Goal: Task Accomplishment & Management: Use online tool/utility

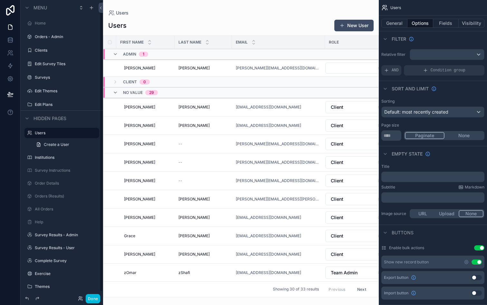
click at [45, 76] on label "Surveys" at bounding box center [65, 77] width 61 height 5
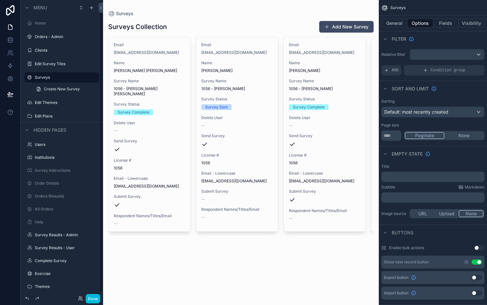
scroll to position [5, 0]
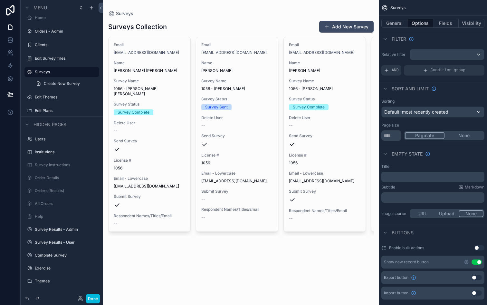
click at [53, 229] on label "Survey Results - Admin" at bounding box center [65, 229] width 61 height 5
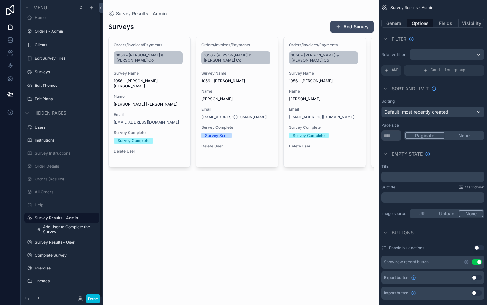
click at [48, 257] on label "Complete Survey" at bounding box center [65, 254] width 61 height 5
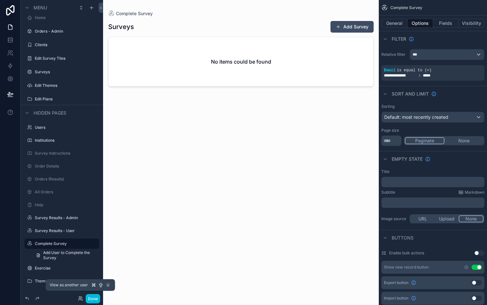
click at [80, 297] on icon at bounding box center [80, 298] width 5 height 5
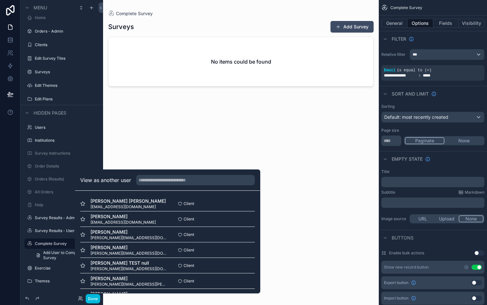
click at [0, 0] on button "Select" at bounding box center [0, 0] width 0 height 0
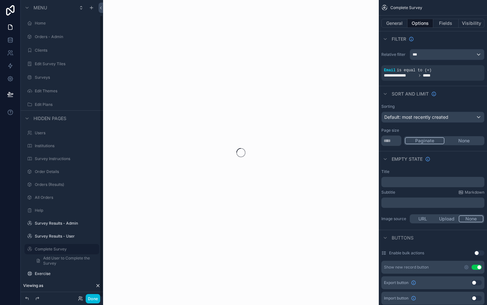
scroll to position [16, 0]
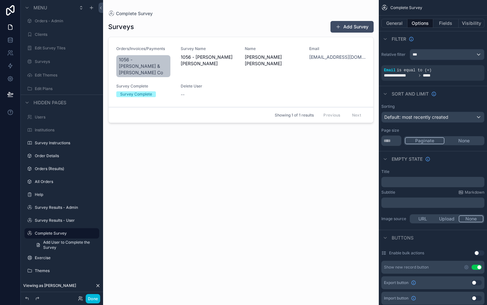
click at [224, 69] on div "scrollable content" at bounding box center [241, 148] width 276 height 297
click at [224, 69] on div "Survey Name 1056 - Bowe Bowen" at bounding box center [209, 62] width 57 height 32
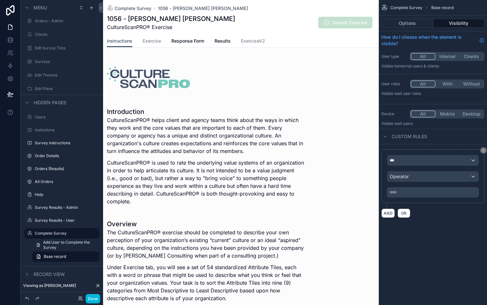
click at [190, 43] on span "Response Form" at bounding box center [187, 41] width 33 height 6
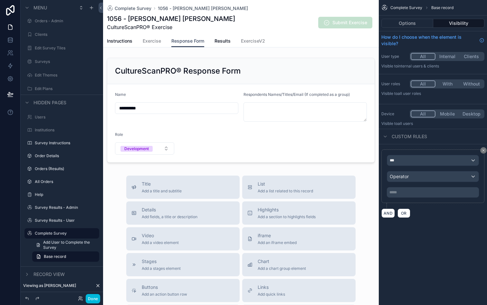
click at [220, 43] on span "Results" at bounding box center [223, 41] width 16 height 6
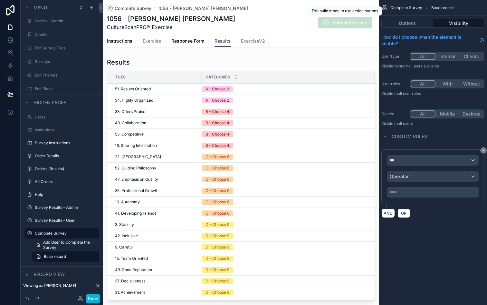
click at [345, 23] on span "Submit Exercise" at bounding box center [345, 23] width 54 height 12
click at [240, 22] on div "1056 - Bowe Bowen CultureScanPRO® Exercise Submit Exercise" at bounding box center [241, 22] width 268 height 17
click at [407, 26] on button "Options" at bounding box center [408, 23] width 52 height 9
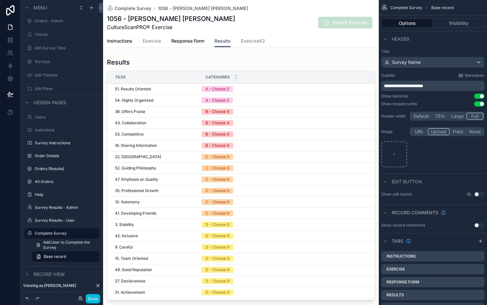
click at [405, 8] on span "Complete Survey" at bounding box center [407, 7] width 32 height 5
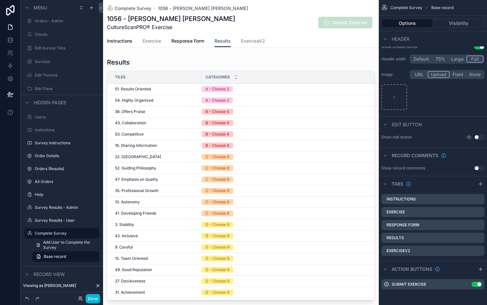
click at [0, 0] on icon "scrollable content" at bounding box center [0, 0] width 0 height 0
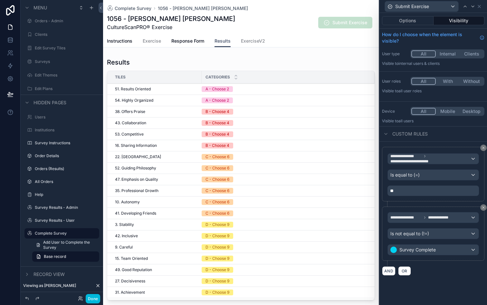
click at [452, 19] on button "Visibility" at bounding box center [459, 20] width 51 height 9
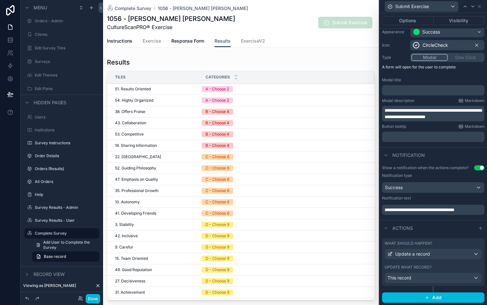
scroll to position [0, 0]
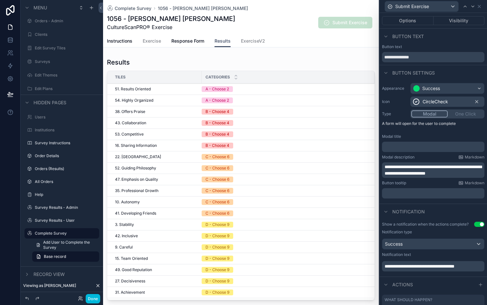
click at [452, 22] on button "Visibility" at bounding box center [459, 20] width 51 height 9
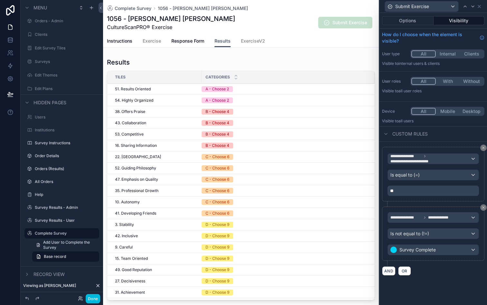
click at [410, 23] on button "Options" at bounding box center [408, 20] width 52 height 9
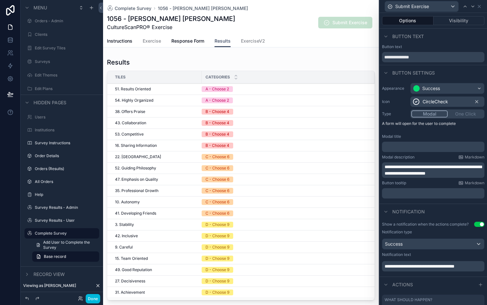
scroll to position [56, 0]
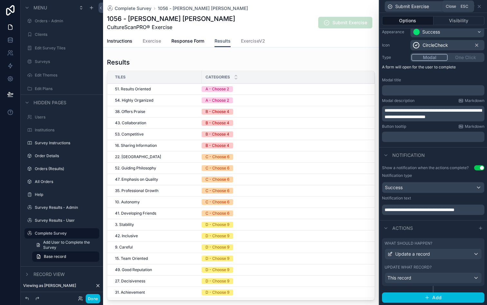
click at [481, 7] on icon at bounding box center [479, 6] width 5 height 5
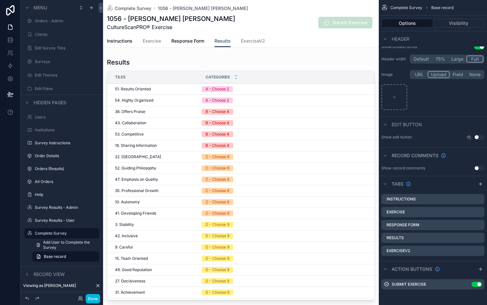
click at [480, 270] on icon "scrollable content" at bounding box center [480, 268] width 5 height 5
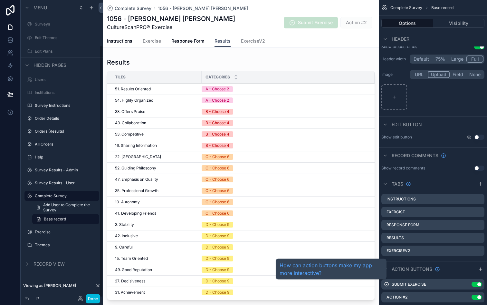
scroll to position [70, 0]
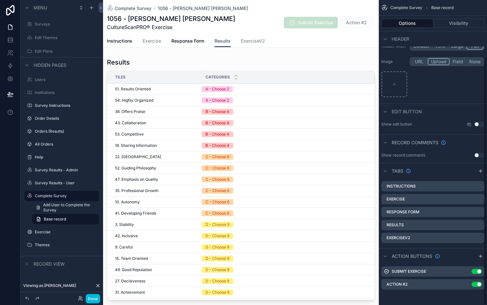
click at [439, 285] on div "Action #2 Use setting" at bounding box center [433, 284] width 103 height 10
click at [0, 0] on icon "scrollable content" at bounding box center [0, 0] width 0 height 0
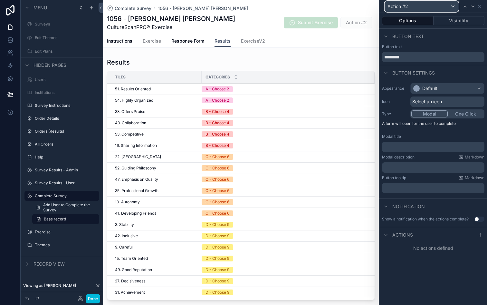
click at [406, 7] on span "Action #2" at bounding box center [398, 6] width 21 height 6
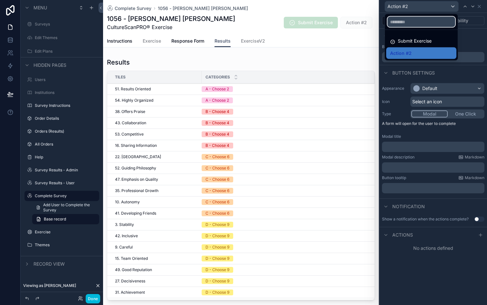
click at [405, 23] on input "text" at bounding box center [422, 22] width 68 height 10
click at [470, 42] on div at bounding box center [434, 152] width 108 height 305
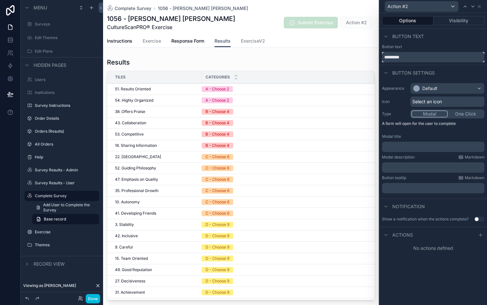
click at [406, 58] on input "*********" at bounding box center [433, 57] width 102 height 10
click at [411, 53] on input "*********" at bounding box center [433, 57] width 102 height 10
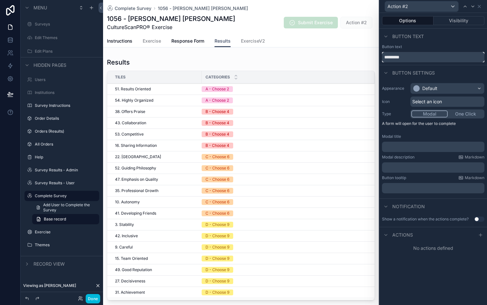
type input "*"
type input "**********"
click at [434, 89] on div "Default" at bounding box center [430, 88] width 15 height 6
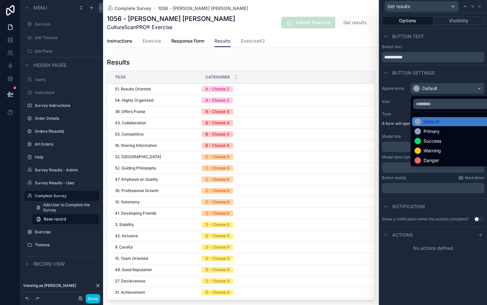
click at [425, 139] on div "Success" at bounding box center [433, 141] width 18 height 6
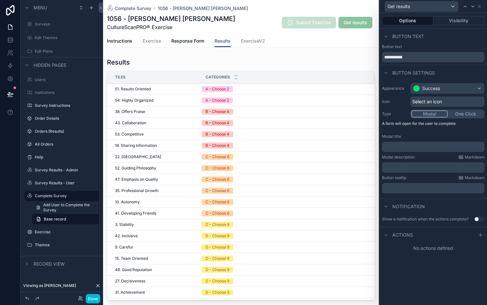
click at [449, 17] on button "Visibility" at bounding box center [459, 20] width 51 height 9
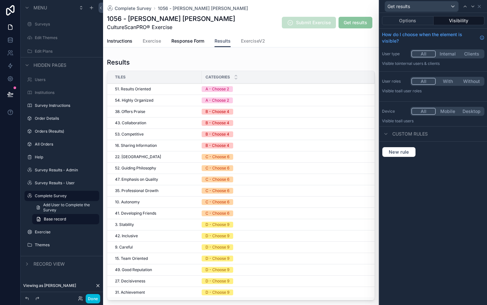
click at [409, 135] on span "Custom rules" at bounding box center [410, 134] width 35 height 6
click at [389, 131] on div at bounding box center [386, 134] width 8 height 8
click at [398, 155] on button "New rule" at bounding box center [399, 152] width 34 height 10
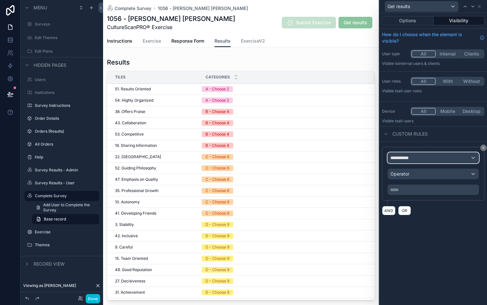
click at [406, 159] on span "**********" at bounding box center [403, 157] width 24 height 6
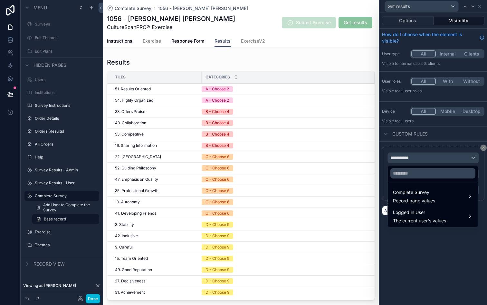
click at [418, 191] on span "Complete Survey" at bounding box center [414, 192] width 42 height 8
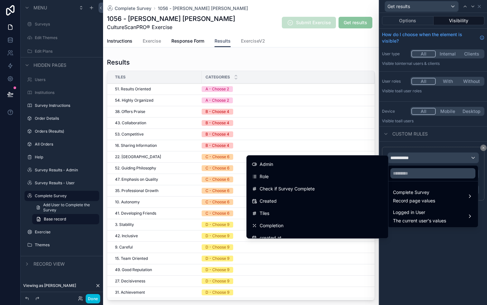
scroll to position [257, 0]
click at [10, 62] on link at bounding box center [10, 65] width 20 height 13
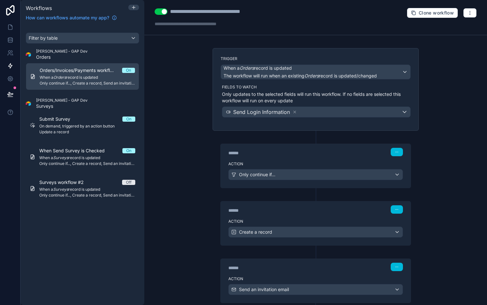
click at [74, 122] on span "Submit Survey" at bounding box center [58, 119] width 39 height 6
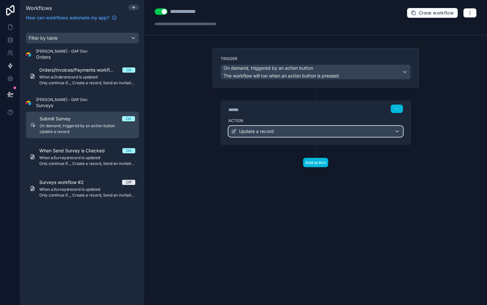
click at [282, 134] on div "Update a record" at bounding box center [316, 131] width 174 height 10
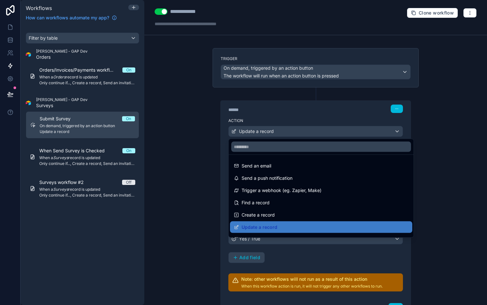
click at [288, 122] on div at bounding box center [243, 152] width 487 height 305
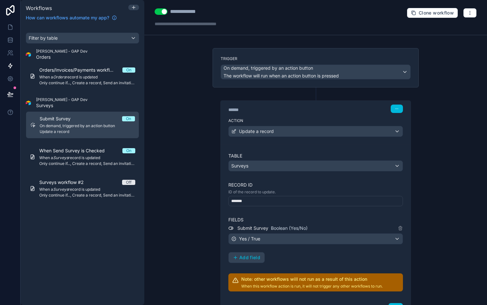
scroll to position [11, 0]
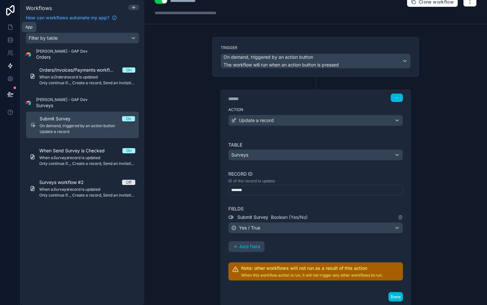
click at [12, 28] on icon at bounding box center [10, 27] width 4 height 5
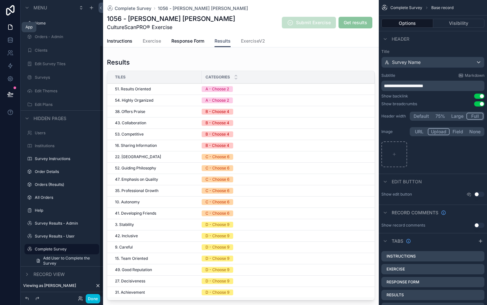
scroll to position [53, 0]
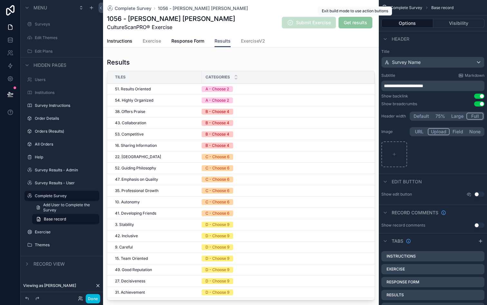
click at [354, 21] on span "Get results" at bounding box center [356, 23] width 34 height 12
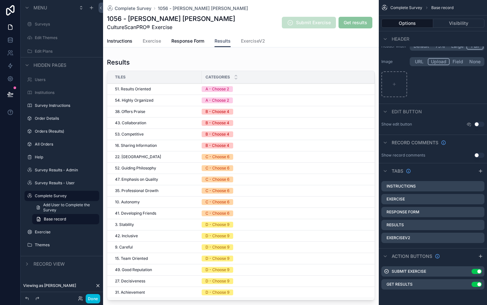
click at [0, 0] on icon "scrollable content" at bounding box center [0, 0] width 0 height 0
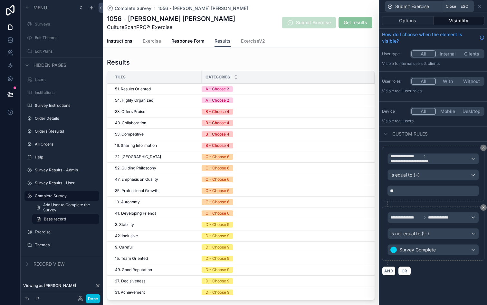
click at [478, 6] on icon at bounding box center [479, 6] width 5 height 5
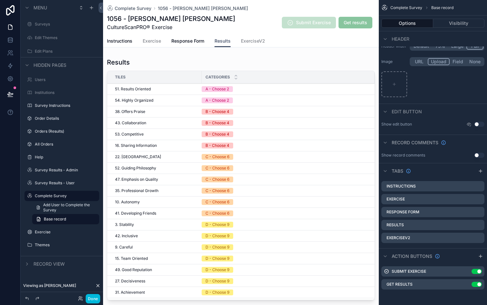
click at [0, 0] on icon "scrollable content" at bounding box center [0, 0] width 0 height 0
click at [468, 274] on icon at bounding box center [469, 273] width 5 height 5
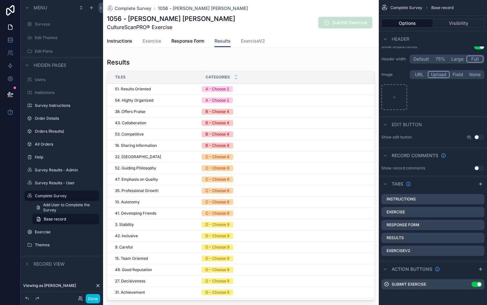
click at [0, 0] on icon "scrollable content" at bounding box center [0, 0] width 0 height 0
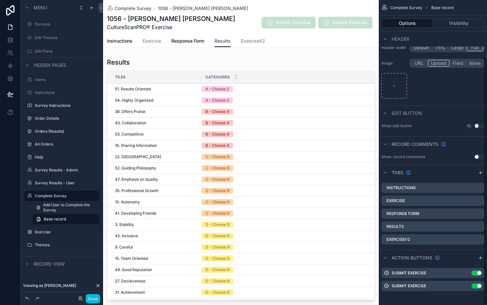
scroll to position [70, 0]
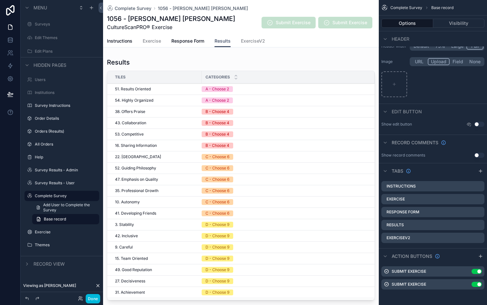
click at [0, 0] on icon "scrollable content" at bounding box center [0, 0] width 0 height 0
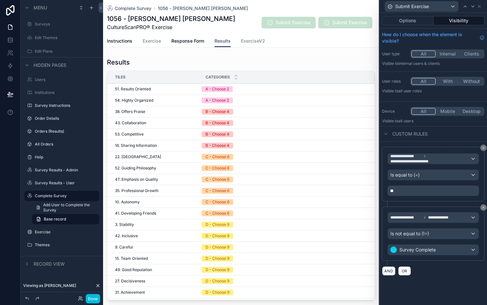
click at [405, 23] on button "Options" at bounding box center [408, 20] width 52 height 9
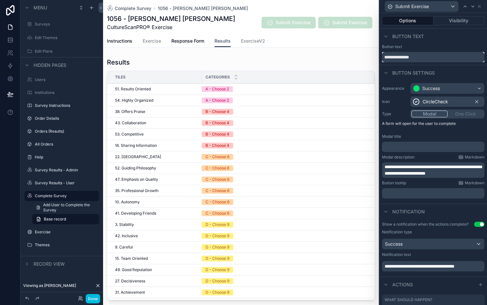
drag, startPoint x: 414, startPoint y: 58, endPoint x: 373, endPoint y: 57, distance: 41.3
click at [373, 57] on div "**********" at bounding box center [243, 152] width 487 height 305
type input "**********"
click at [454, 17] on button "Visibility" at bounding box center [459, 20] width 51 height 9
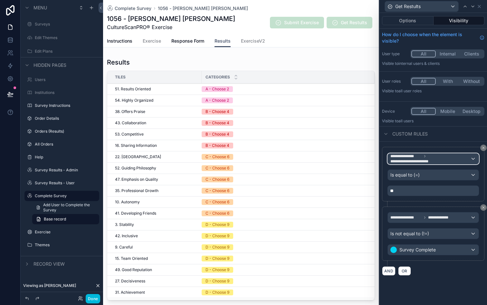
click at [436, 159] on span "**********" at bounding box center [415, 161] width 48 height 5
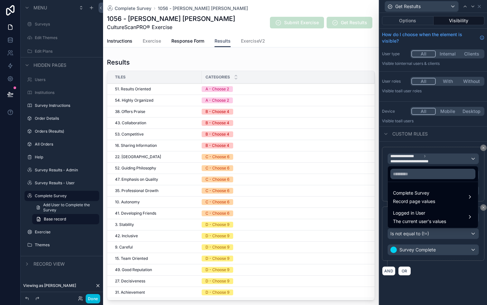
click at [428, 196] on span "Complete Survey" at bounding box center [414, 193] width 42 height 8
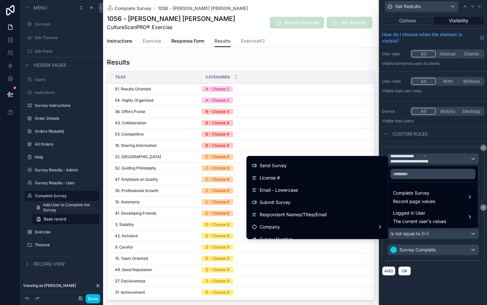
scroll to position [72, 0]
click at [301, 198] on div "Submit Survey" at bounding box center [317, 202] width 131 height 8
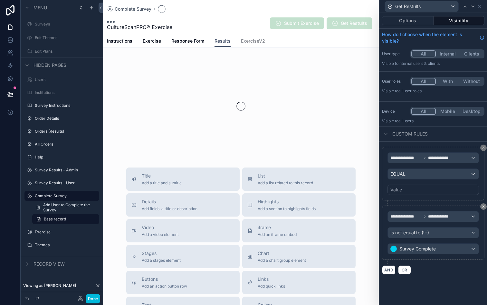
click at [427, 192] on div "Value" at bounding box center [434, 189] width 92 height 10
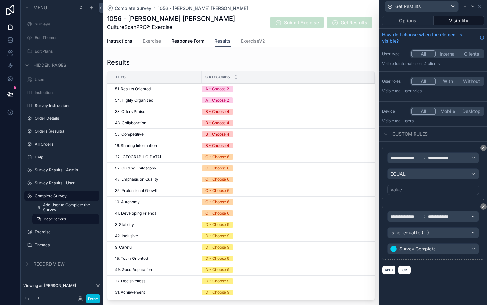
click at [431, 189] on div "Value" at bounding box center [434, 189] width 92 height 10
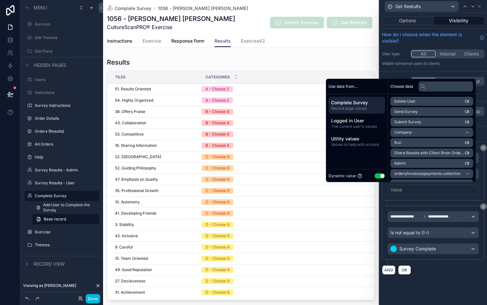
click at [437, 197] on div "**********" at bounding box center [433, 174] width 102 height 54
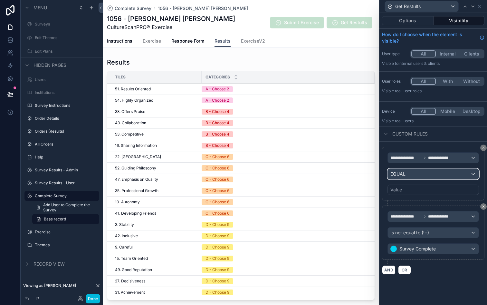
click at [438, 173] on div "EQUAL" at bounding box center [433, 174] width 91 height 10
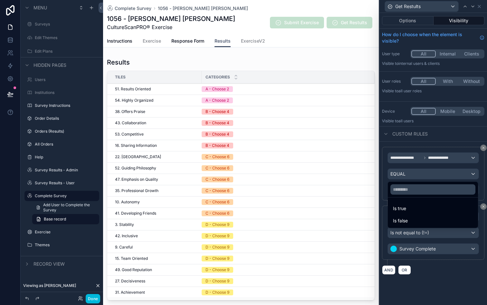
click at [407, 211] on div "Is true" at bounding box center [433, 208] width 80 height 8
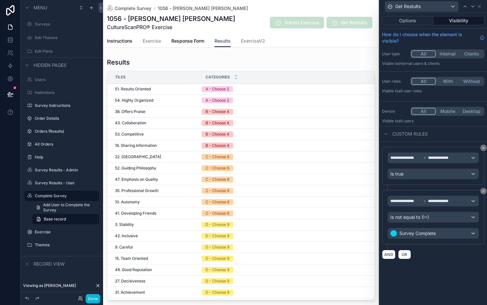
click at [483, 146] on icon at bounding box center [484, 148] width 4 height 4
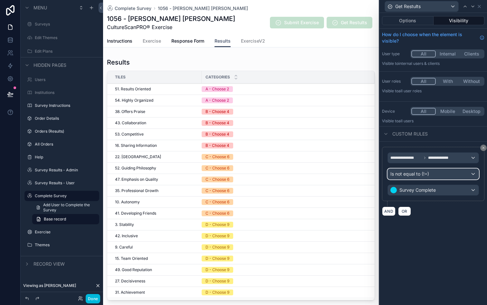
click at [433, 173] on div "Is not equal to (!=)" at bounding box center [433, 174] width 91 height 10
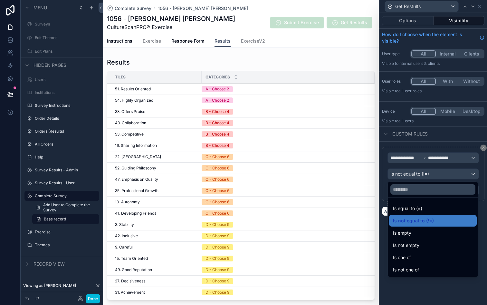
click at [423, 209] on div "Is equal to (=)" at bounding box center [433, 208] width 80 height 8
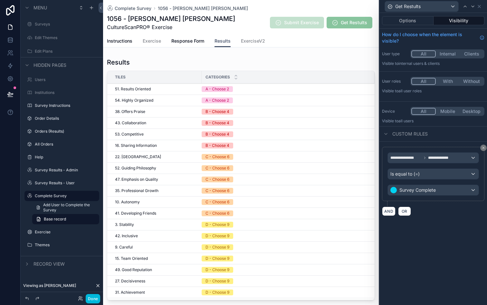
click at [435, 227] on div "**********" at bounding box center [434, 159] width 108 height 292
click at [409, 19] on button "Options" at bounding box center [408, 20] width 52 height 9
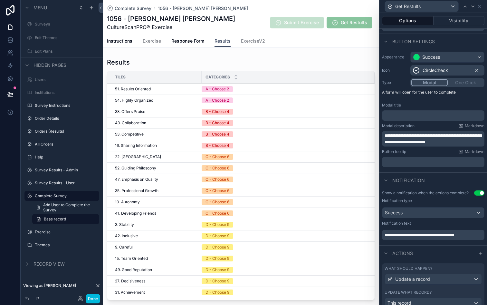
scroll to position [56, 0]
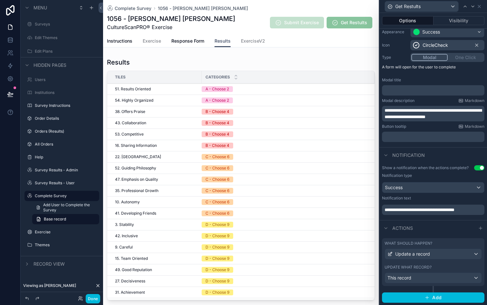
click at [460, 20] on button "Visibility" at bounding box center [459, 20] width 51 height 9
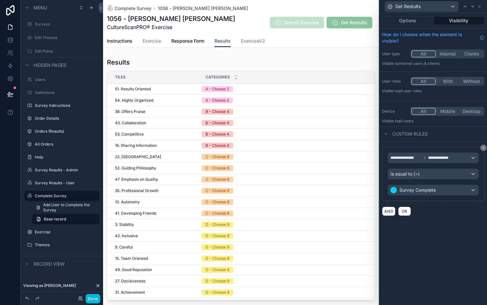
scroll to position [0, 0]
click at [13, 67] on icon at bounding box center [10, 66] width 6 height 6
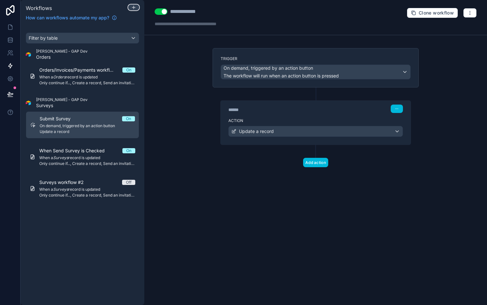
click at [134, 9] on icon at bounding box center [133, 7] width 5 height 5
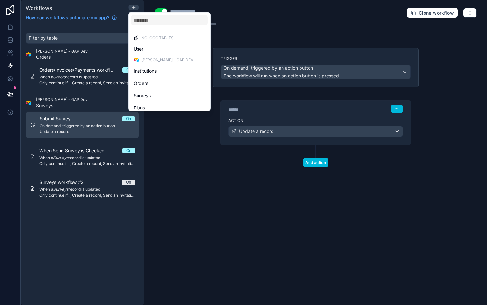
click at [178, 165] on div at bounding box center [243, 152] width 487 height 305
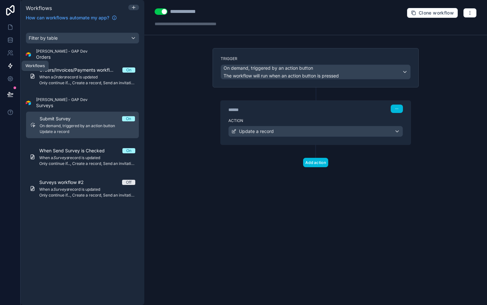
click at [13, 66] on icon at bounding box center [10, 66] width 6 height 6
click at [134, 36] on div "Filter by table" at bounding box center [82, 38] width 113 height 10
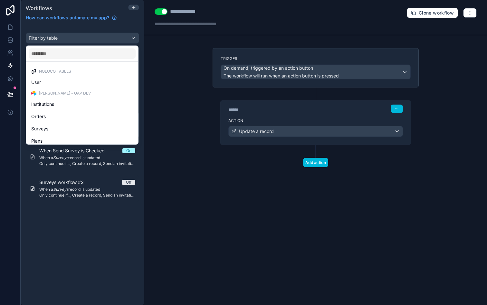
click at [134, 36] on div "scrollable content" at bounding box center [243, 152] width 487 height 305
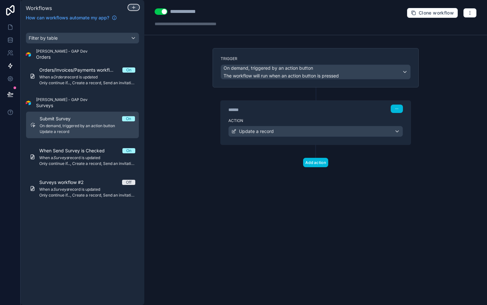
click at [132, 7] on icon at bounding box center [133, 7] width 5 height 5
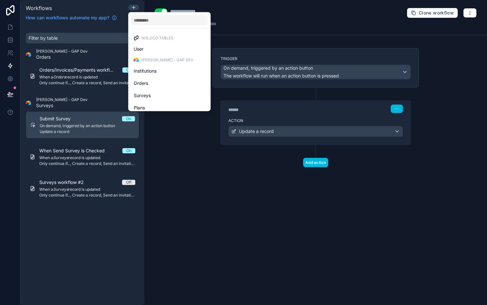
click at [155, 93] on div "Surveys" at bounding box center [170, 96] width 72 height 8
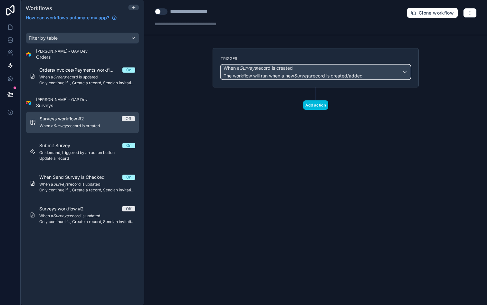
click at [286, 72] on div "When a Surveys record is created The workflow will run when a new Surveys recor…" at bounding box center [293, 72] width 139 height 14
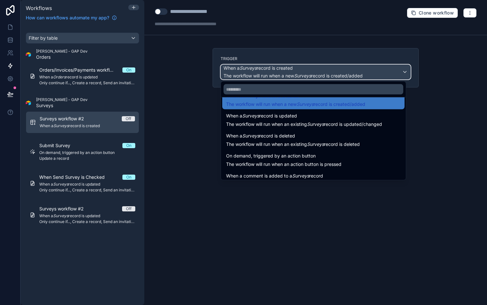
scroll to position [14, 0]
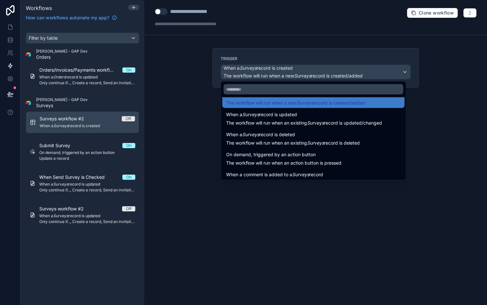
click at [290, 158] on div "On demand, triggered by an action button The workflow will run when an action b…" at bounding box center [283, 158] width 115 height 15
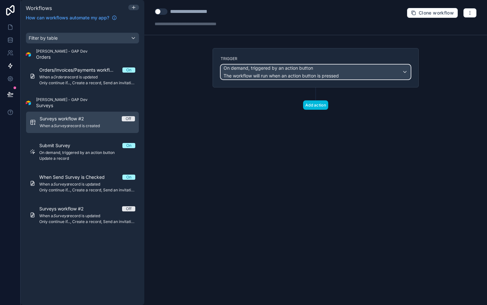
click at [330, 75] on span "The workflow will run when an action button is pressed" at bounding box center [281, 75] width 115 height 5
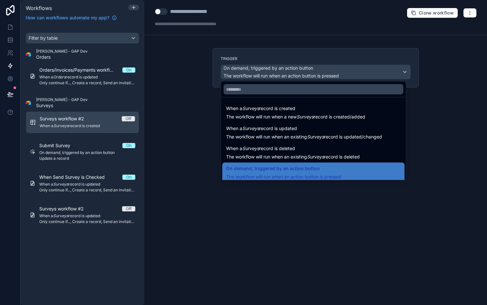
click at [330, 75] on div at bounding box center [243, 152] width 487 height 305
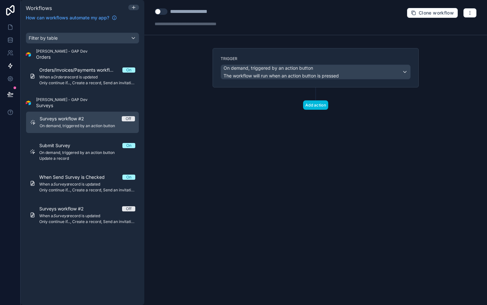
click at [315, 103] on button "Add action" at bounding box center [315, 104] width 25 height 9
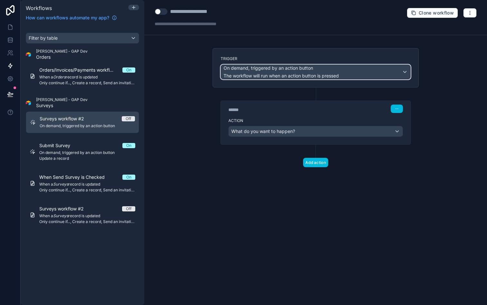
click at [338, 75] on span "The workflow will run when an action button is pressed" at bounding box center [281, 75] width 115 height 5
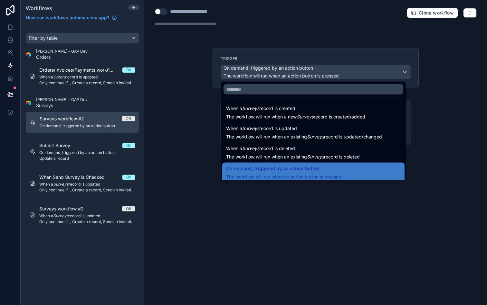
click at [351, 58] on div at bounding box center [243, 152] width 487 height 305
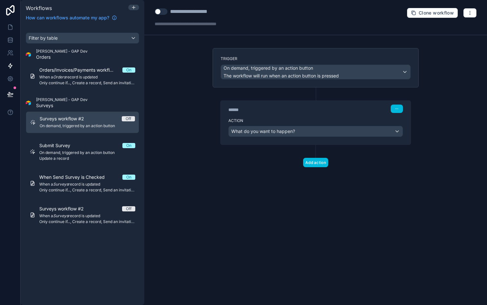
click at [73, 154] on span "On demand, triggered by an action button" at bounding box center [87, 152] width 96 height 5
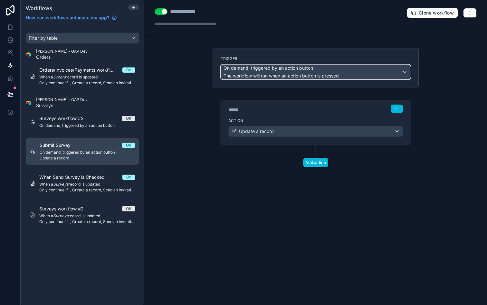
click at [368, 73] on div "On demand, triggered by an action button The workflow will run when an action b…" at bounding box center [316, 72] width 190 height 14
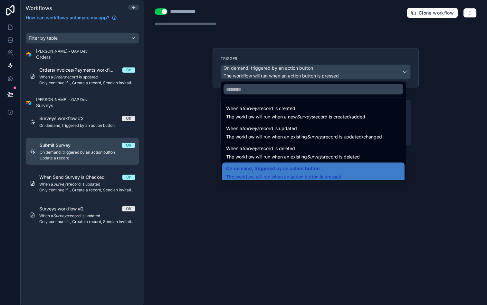
click at [361, 47] on div at bounding box center [243, 152] width 487 height 305
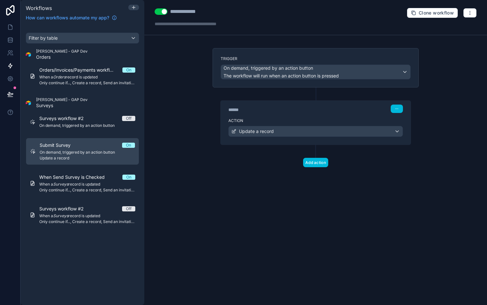
click at [90, 186] on span "When a Surveys record is updated" at bounding box center [87, 183] width 96 height 5
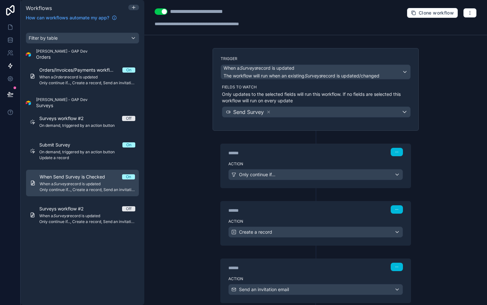
click at [75, 141] on link "Submit Survey On On demand, triggered by an action button Update a record" at bounding box center [82, 151] width 113 height 26
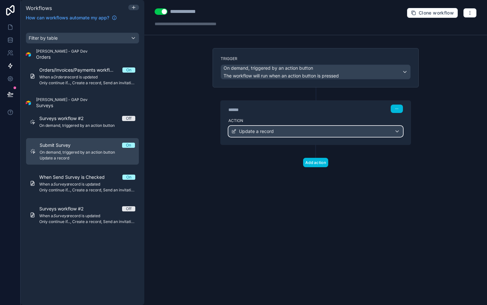
click at [248, 131] on span "Update a record" at bounding box center [256, 131] width 35 height 6
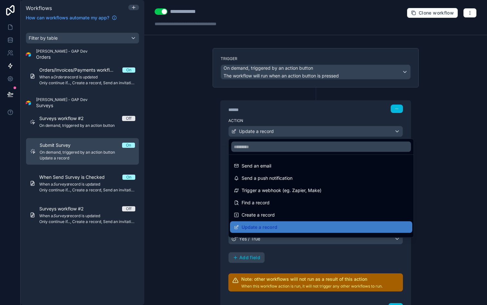
click at [262, 121] on div at bounding box center [243, 152] width 487 height 305
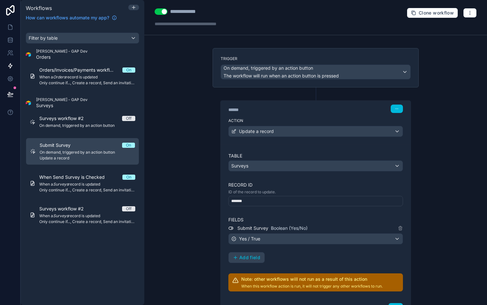
scroll to position [54, 0]
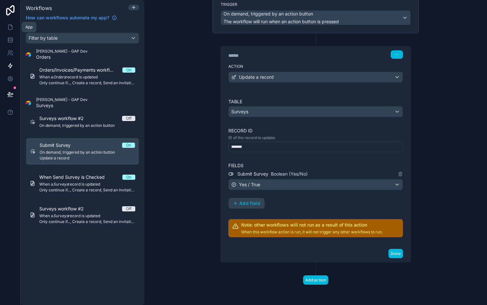
click at [12, 24] on icon at bounding box center [10, 27] width 6 height 6
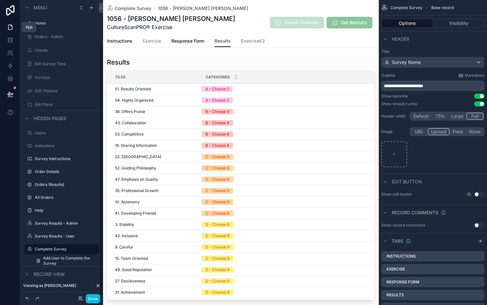
scroll to position [53, 0]
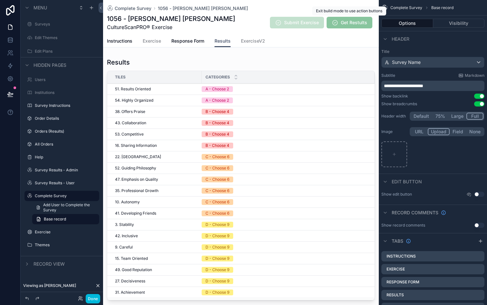
click at [343, 21] on span "Get Restults" at bounding box center [350, 23] width 46 height 12
click at [458, 19] on button "Visibility" at bounding box center [460, 23] width 52 height 9
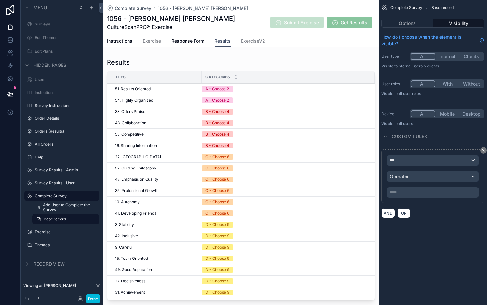
click at [406, 8] on span "Complete Survey" at bounding box center [407, 7] width 32 height 5
click at [408, 24] on button "Options" at bounding box center [408, 23] width 52 height 9
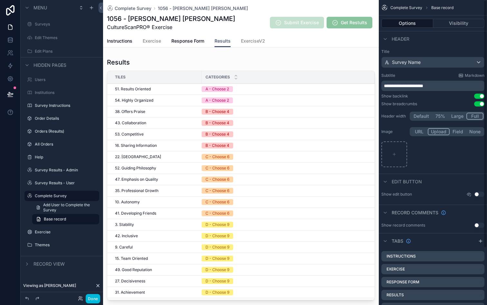
click at [459, 18] on div "Options Visibility" at bounding box center [433, 22] width 108 height 15
click at [458, 23] on button "Visibility" at bounding box center [460, 23] width 52 height 9
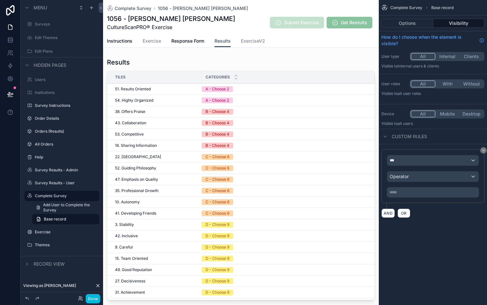
click at [223, 5] on div "Complete Survey 1056 - Bowe Bowen" at bounding box center [241, 8] width 268 height 6
click at [404, 9] on span "Complete Survey" at bounding box center [407, 7] width 32 height 5
click at [409, 7] on span "Complete Survey" at bounding box center [407, 7] width 32 height 5
click at [412, 21] on button "Options" at bounding box center [408, 23] width 52 height 9
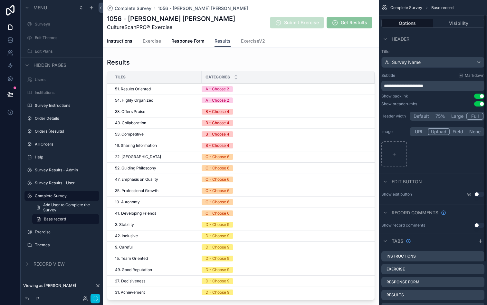
scroll to position [70, 0]
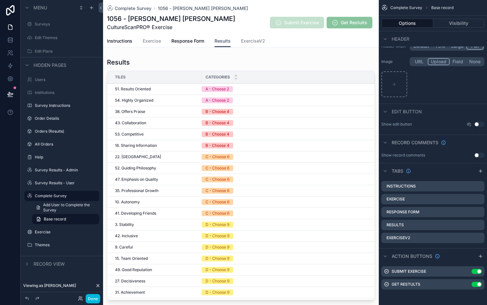
click at [0, 0] on icon "scrollable content" at bounding box center [0, 0] width 0 height 0
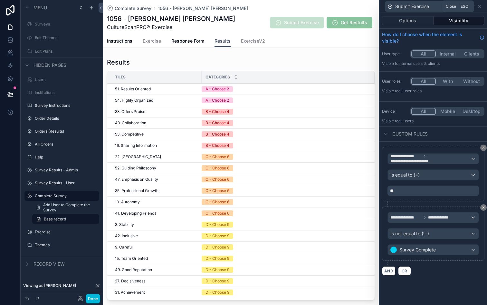
click at [481, 6] on icon at bounding box center [479, 6] width 5 height 5
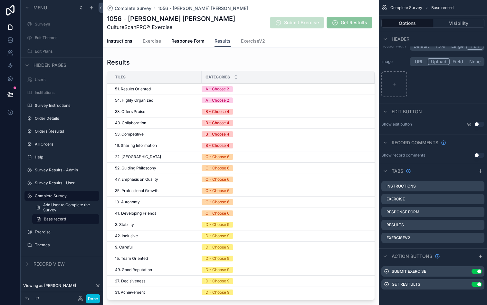
click at [0, 0] on icon "scrollable content" at bounding box center [0, 0] width 0 height 0
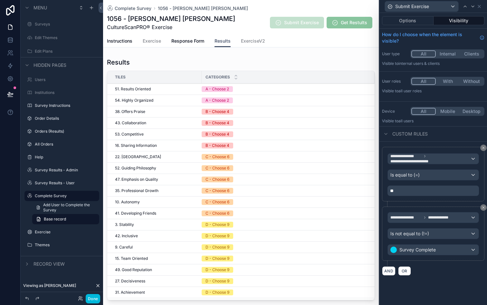
click at [415, 24] on button "Options" at bounding box center [408, 20] width 52 height 9
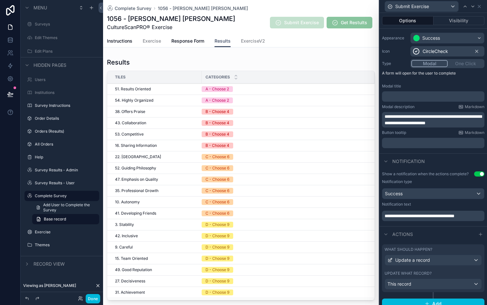
scroll to position [56, 0]
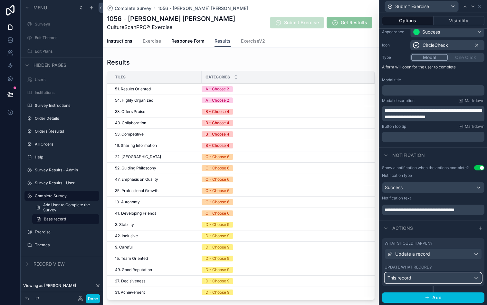
click at [401, 277] on span "This record" at bounding box center [400, 277] width 24 height 6
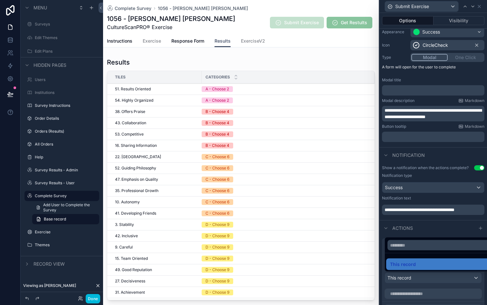
click at [401, 277] on div at bounding box center [434, 152] width 108 height 305
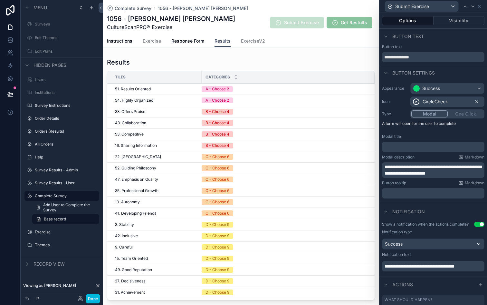
scroll to position [0, 0]
click at [456, 20] on button "Visibility" at bounding box center [459, 20] width 51 height 9
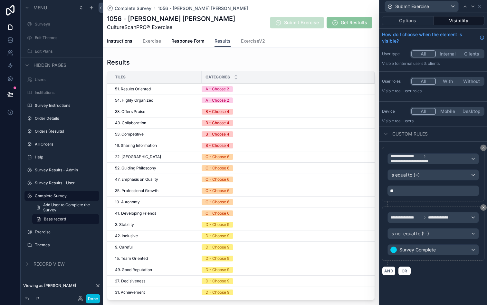
click at [423, 19] on button "Options" at bounding box center [408, 20] width 52 height 9
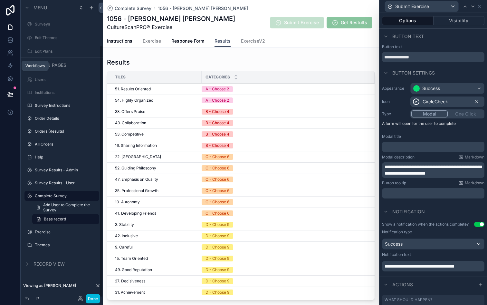
click at [10, 66] on icon at bounding box center [10, 66] width 6 height 6
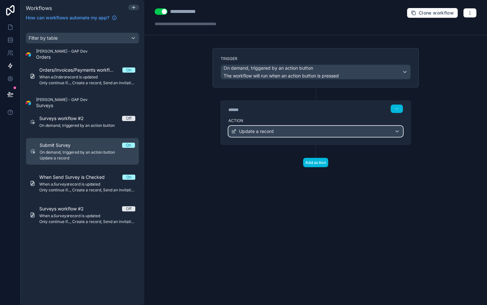
click at [292, 131] on div "Update a record" at bounding box center [316, 131] width 174 height 10
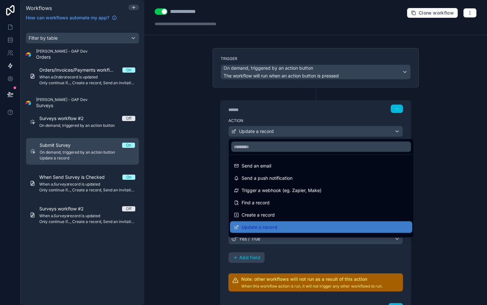
click at [274, 166] on div "Send an email" at bounding box center [321, 166] width 175 height 8
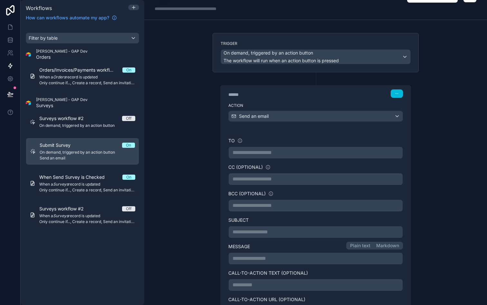
scroll to position [16, 0]
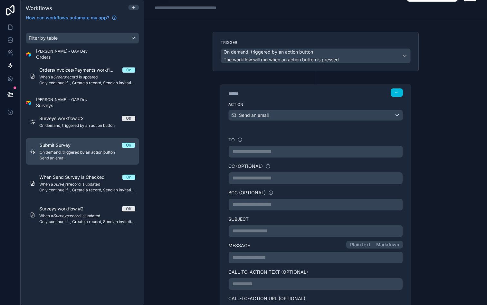
click at [292, 152] on p "**********" at bounding box center [316, 152] width 166 height 8
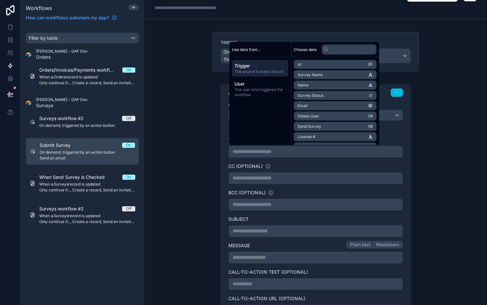
click at [218, 122] on div "**********" at bounding box center [316, 219] width 206 height 297
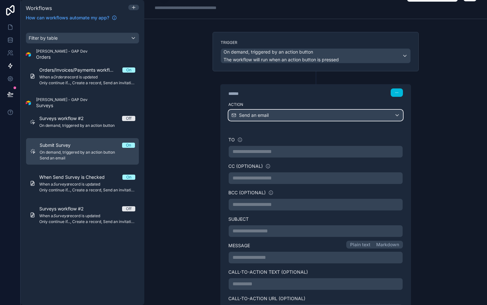
click at [267, 118] on span "Send an email" at bounding box center [254, 115] width 30 height 6
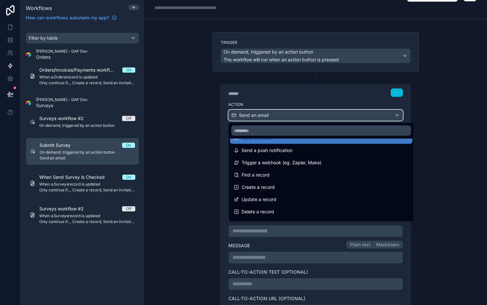
scroll to position [12, 0]
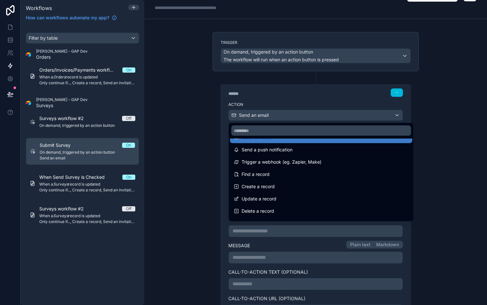
click at [304, 57] on div at bounding box center [243, 152] width 487 height 305
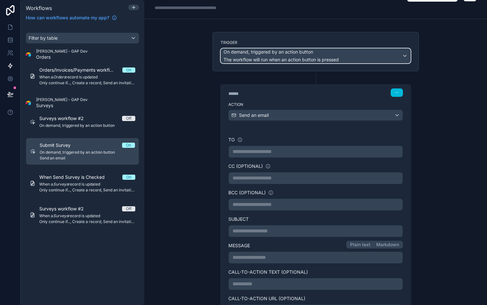
click at [304, 57] on span "The workflow will run when an action button is pressed" at bounding box center [281, 59] width 115 height 5
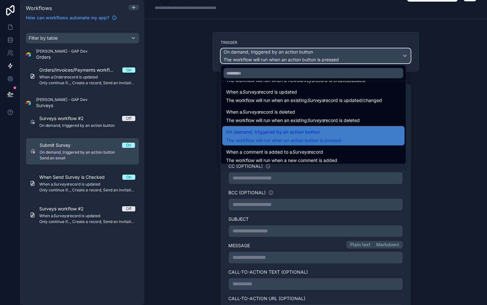
scroll to position [23, 0]
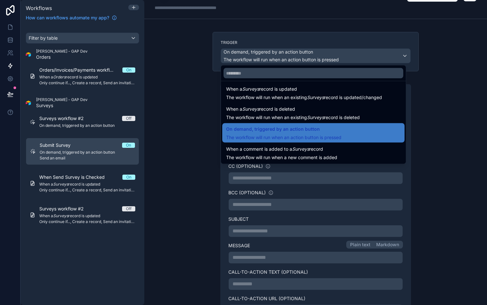
click at [326, 131] on span "On demand, triggered by an action button" at bounding box center [283, 129] width 115 height 8
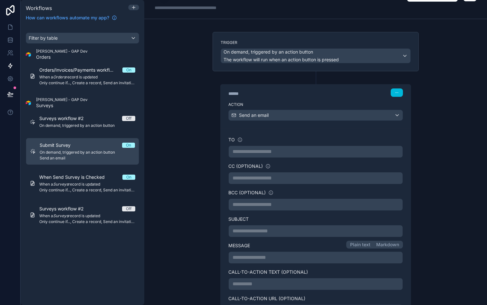
click at [397, 90] on button "button" at bounding box center [397, 92] width 12 height 8
click at [430, 68] on div "**********" at bounding box center [315, 152] width 343 height 305
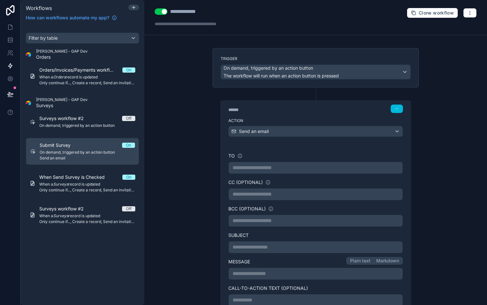
click at [100, 123] on span "On demand, triggered by an action button" at bounding box center [87, 125] width 96 height 5
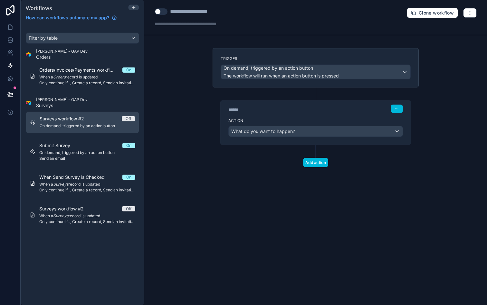
click at [86, 148] on div "Submit Survey On" at bounding box center [87, 145] width 96 height 6
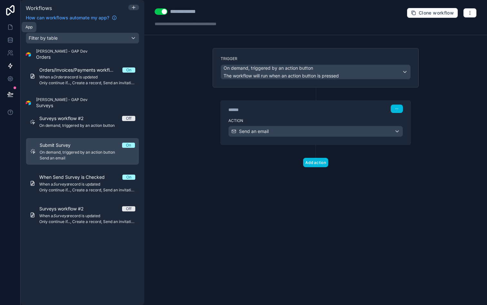
click at [13, 29] on icon at bounding box center [10, 27] width 6 height 6
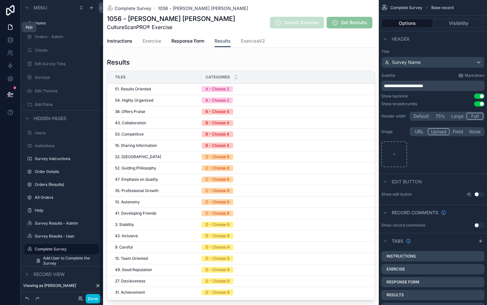
scroll to position [53, 0]
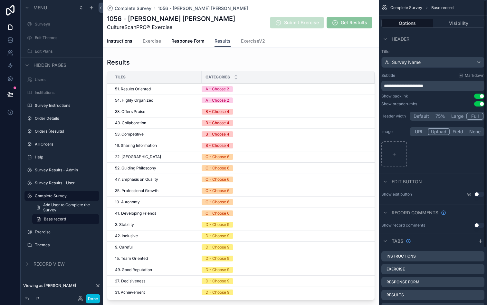
click at [337, 5] on div "Complete Survey 1056 - Bowe Bowen" at bounding box center [241, 8] width 268 height 6
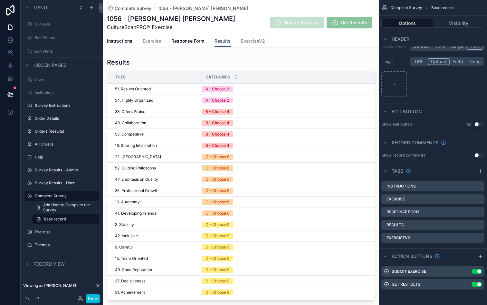
click at [0, 0] on icon "scrollable content" at bounding box center [0, 0] width 0 height 0
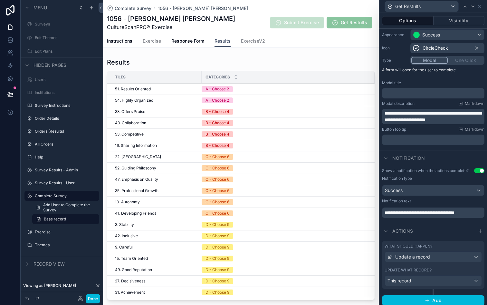
scroll to position [56, 0]
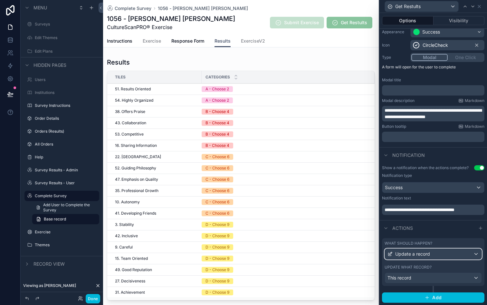
click at [444, 253] on div "Update a record" at bounding box center [433, 254] width 97 height 10
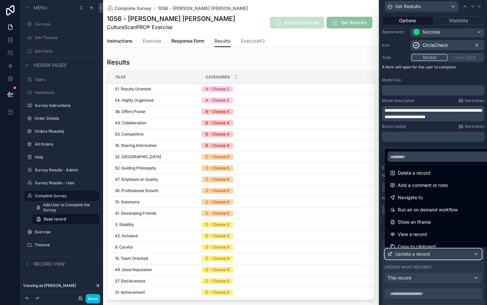
scroll to position [32, 0]
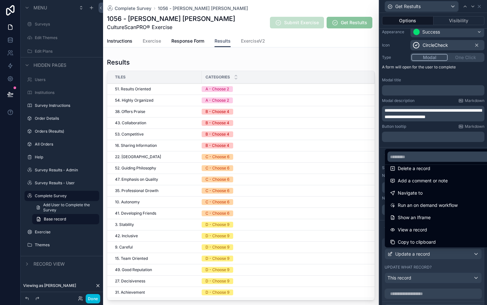
click at [446, 207] on span "Run an on demand workflow" at bounding box center [428, 205] width 60 height 8
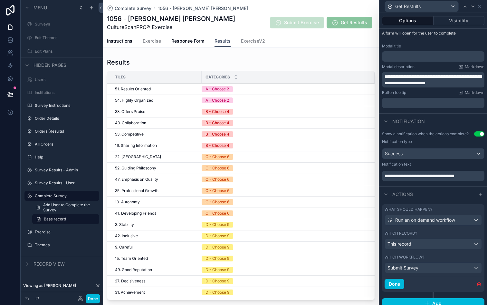
scroll to position [96, 0]
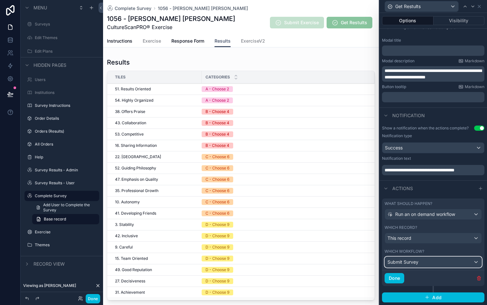
click at [443, 263] on div "Submit Survey" at bounding box center [433, 262] width 97 height 10
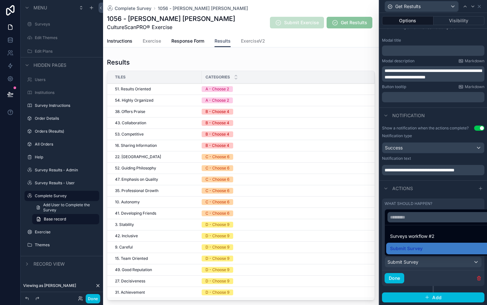
click at [436, 238] on div "Surveys workflow #2" at bounding box center [440, 236] width 101 height 8
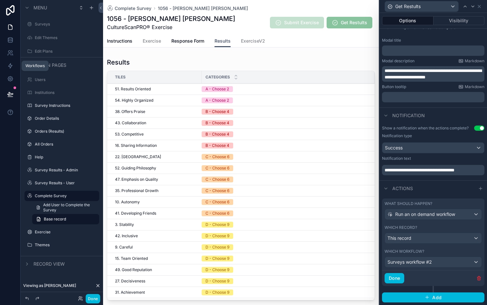
click at [9, 66] on icon at bounding box center [10, 66] width 6 height 6
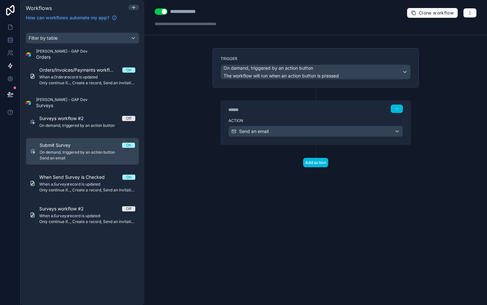
click at [211, 187] on div "Trigger On demand, triggered by an action button The workflow will run when an …" at bounding box center [316, 118] width 217 height 140
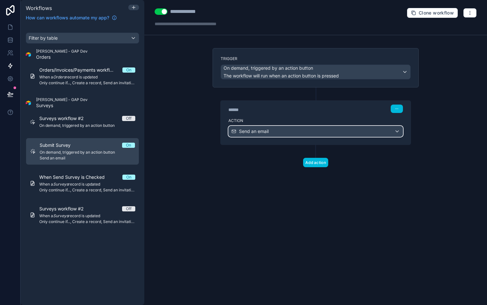
click at [317, 132] on div "Send an email" at bounding box center [316, 131] width 174 height 10
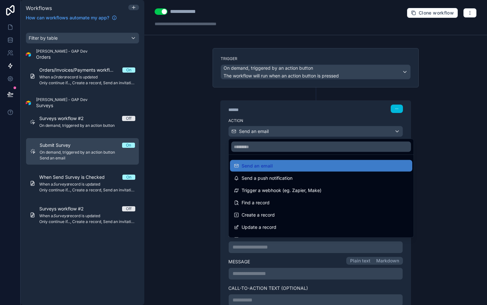
click at [314, 130] on div at bounding box center [243, 152] width 487 height 305
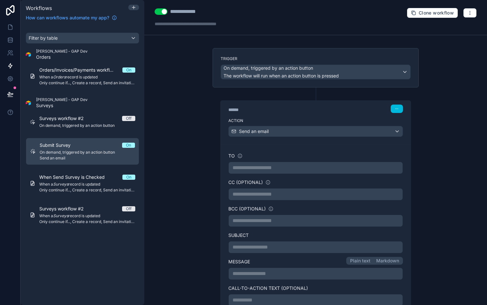
click at [83, 125] on span "On demand, triggered by an action button" at bounding box center [87, 125] width 96 height 5
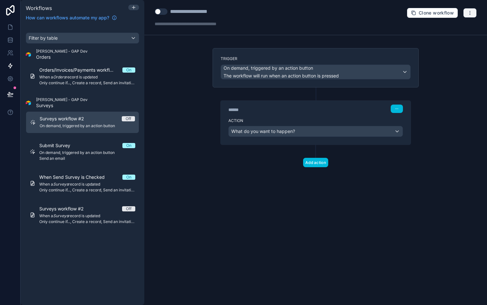
click at [474, 10] on button "button" at bounding box center [470, 13] width 14 height 10
click at [452, 46] on span "Delete workflow" at bounding box center [453, 48] width 31 height 5
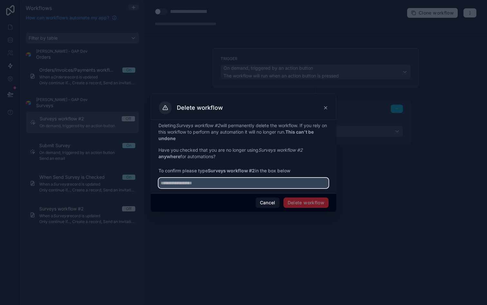
click at [262, 187] on input "text" at bounding box center [244, 183] width 170 height 10
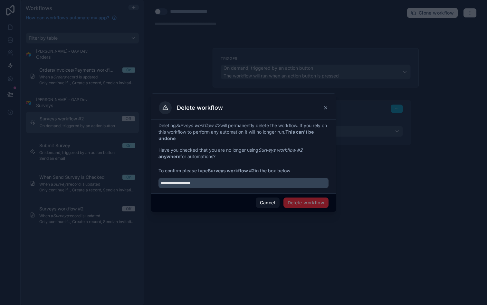
click at [302, 199] on span "Delete workflow" at bounding box center [306, 202] width 45 height 10
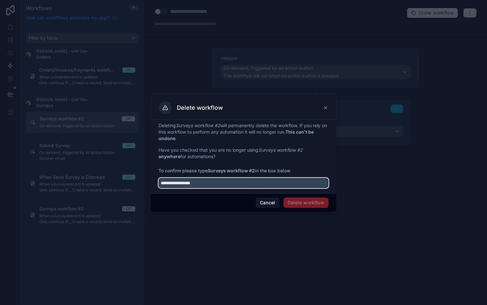
click at [179, 182] on input "**********" at bounding box center [244, 183] width 170 height 10
type input "**********"
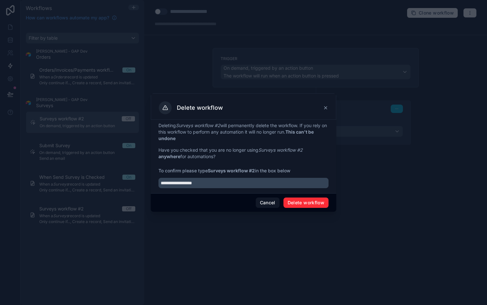
click at [293, 203] on button "Delete workflow" at bounding box center [306, 202] width 45 height 10
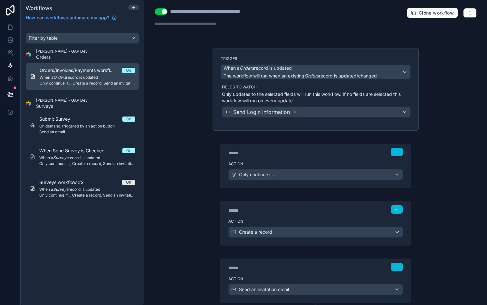
click at [79, 191] on span "When a Surveys record is updated" at bounding box center [87, 189] width 96 height 5
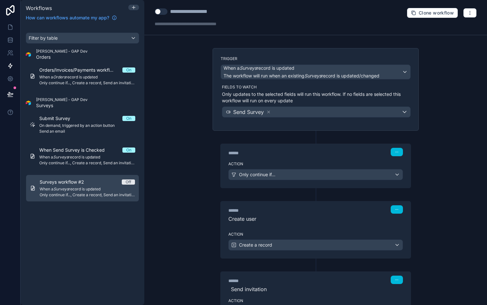
click at [131, 182] on span "Off" at bounding box center [128, 181] width 13 height 5
click at [471, 13] on icon "button" at bounding box center [470, 12] width 5 height 5
click at [453, 38] on span "Run history" at bounding box center [453, 38] width 31 height 5
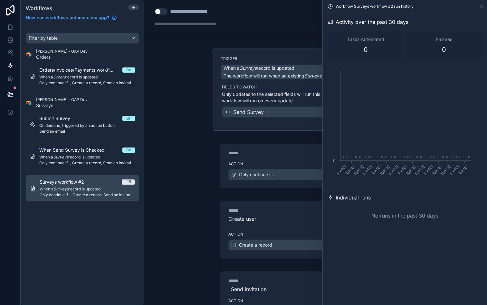
click at [210, 113] on div "Trigger When a Surveys record is updated The workflow will run when an existing…" at bounding box center [316, 207] width 217 height 319
click at [186, 124] on div "**********" at bounding box center [315, 152] width 343 height 305
click at [482, 5] on icon at bounding box center [482, 6] width 5 height 5
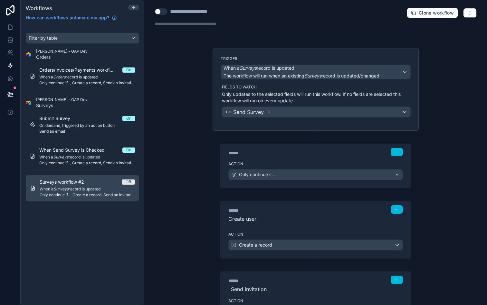
click at [79, 129] on span "Send an email" at bounding box center [87, 131] width 96 height 5
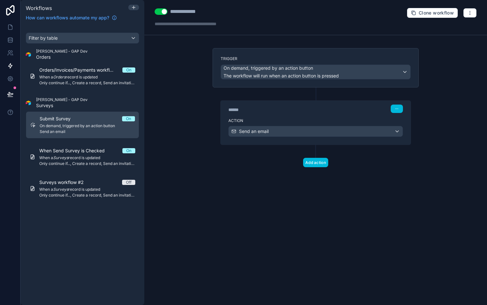
click at [88, 151] on span "When Send Survey is Checked" at bounding box center [75, 150] width 73 height 6
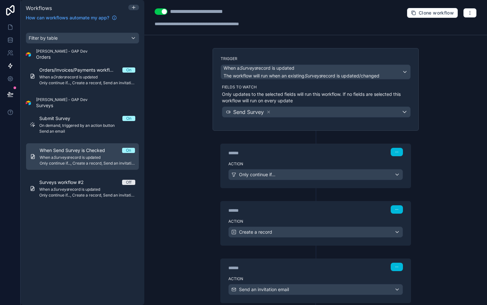
click at [54, 123] on span "On demand, triggered by an action button" at bounding box center [87, 125] width 96 height 5
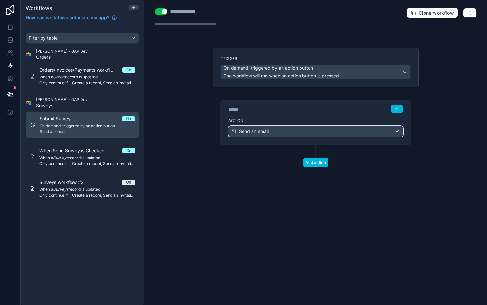
click at [256, 133] on span "Send an email" at bounding box center [254, 131] width 30 height 6
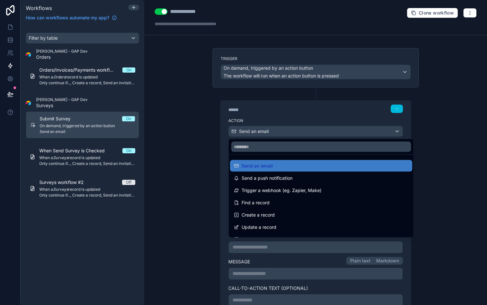
click at [256, 133] on div at bounding box center [243, 152] width 487 height 305
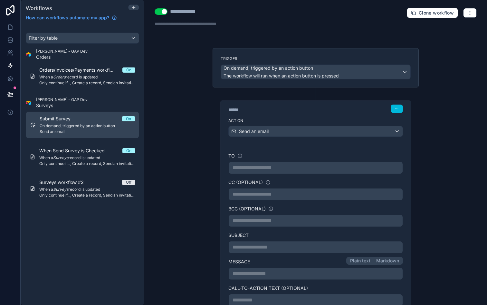
click at [76, 160] on span "When a Surveys record is updated" at bounding box center [87, 157] width 96 height 5
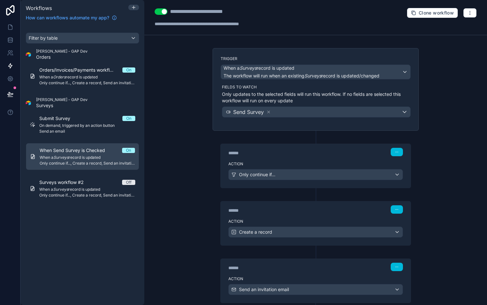
click at [78, 124] on span "On demand, triggered by an action button" at bounding box center [87, 125] width 96 height 5
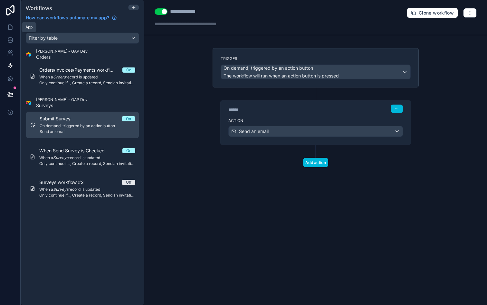
click at [13, 27] on icon at bounding box center [10, 27] width 6 height 6
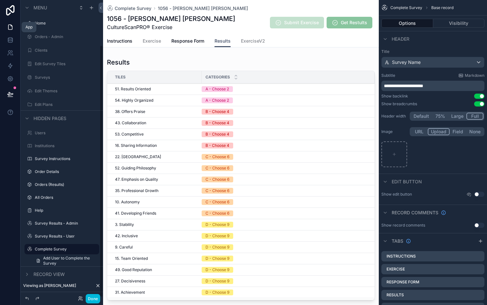
scroll to position [53, 0]
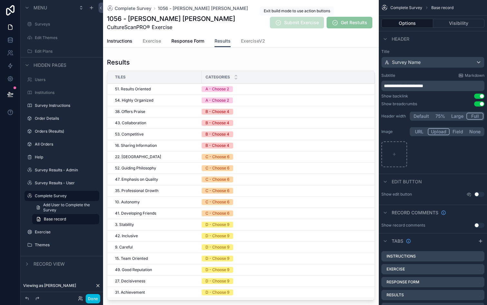
click at [301, 23] on span "Submit Exercise" at bounding box center [297, 23] width 54 height 12
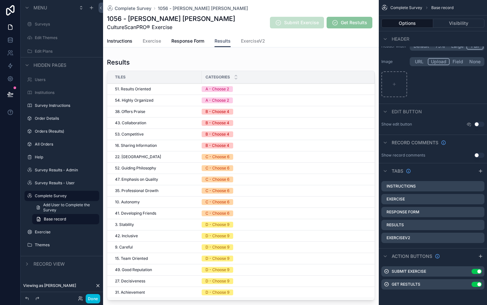
click at [0, 0] on icon "scrollable content" at bounding box center [0, 0] width 0 height 0
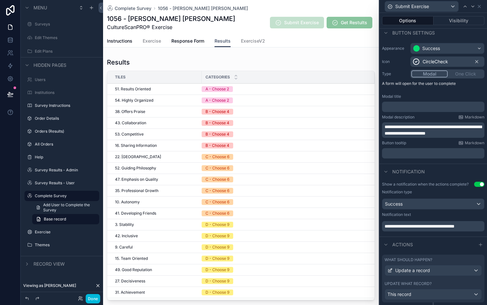
scroll to position [56, 0]
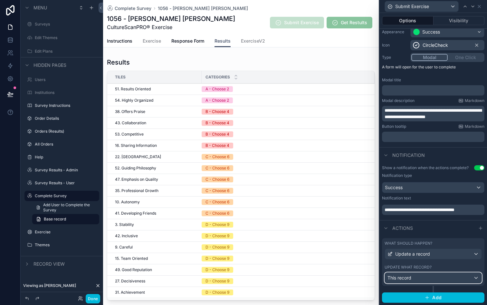
click at [442, 275] on div "This record" at bounding box center [433, 277] width 97 height 10
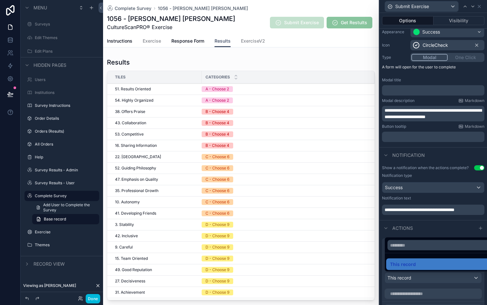
click at [442, 275] on div at bounding box center [434, 152] width 108 height 305
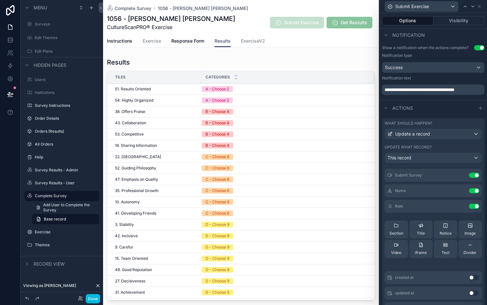
scroll to position [13, 0]
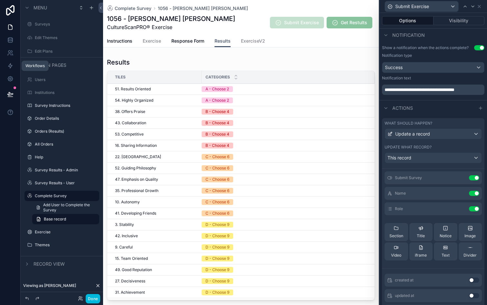
click at [8, 64] on icon at bounding box center [10, 66] width 6 height 6
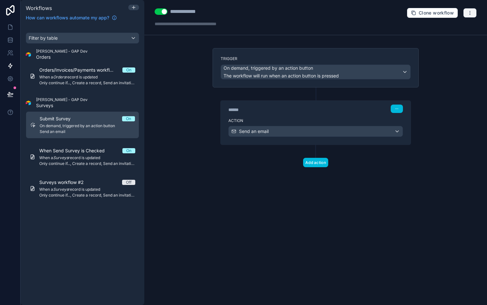
click at [469, 14] on icon "button" at bounding box center [470, 12] width 5 height 5
click at [450, 37] on span "Run history" at bounding box center [453, 38] width 31 height 5
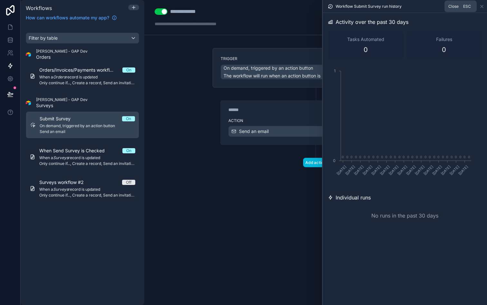
click at [481, 6] on icon at bounding box center [482, 6] width 5 height 5
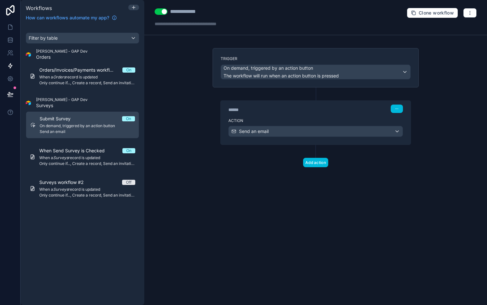
click at [72, 164] on span "Only continue if..., Create a record, Send an invitation email" at bounding box center [87, 163] width 96 height 5
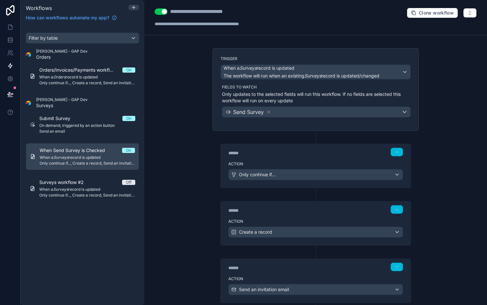
click at [90, 193] on span "Only continue if..., Create a record, Send an invitation email" at bounding box center [87, 194] width 96 height 5
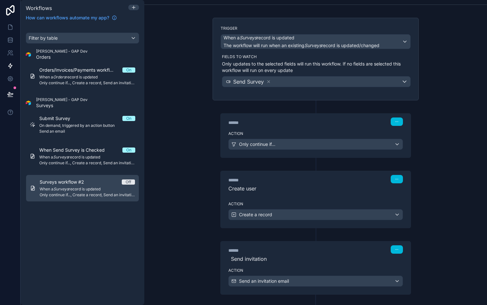
scroll to position [20, 0]
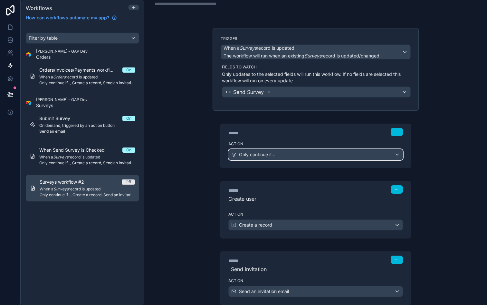
click at [289, 154] on div "Only continue if..." at bounding box center [316, 154] width 174 height 10
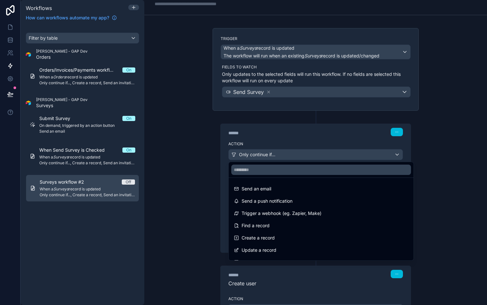
click at [289, 154] on div at bounding box center [243, 152] width 487 height 305
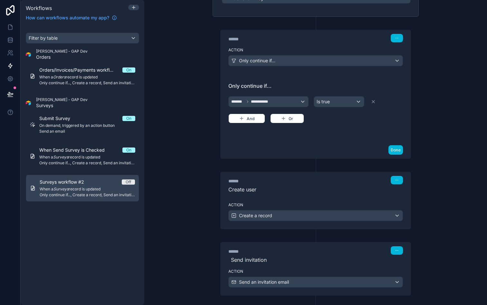
scroll to position [125, 0]
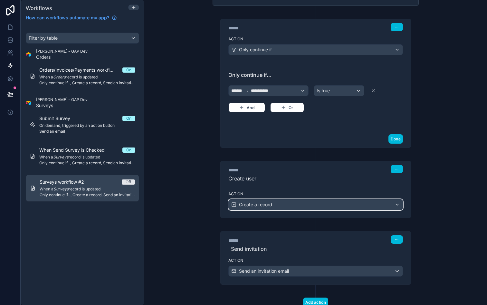
click at [289, 205] on div "Create a record" at bounding box center [316, 204] width 174 height 10
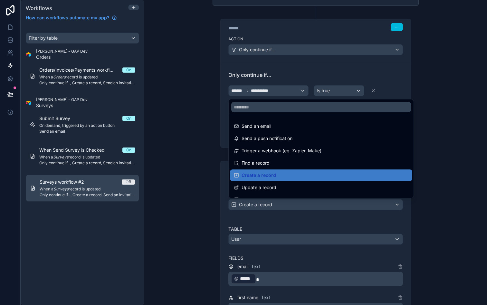
click at [289, 205] on div at bounding box center [243, 152] width 487 height 305
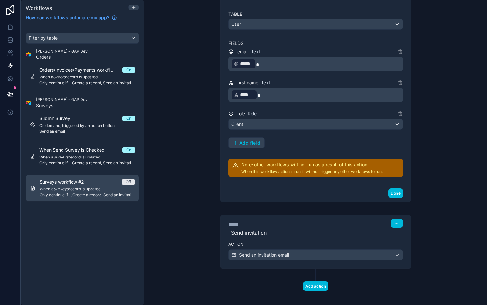
scroll to position [341, 0]
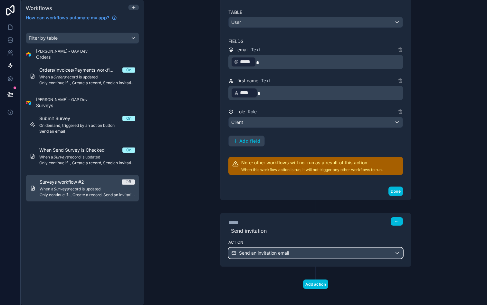
click at [316, 255] on div "Send an invitation email" at bounding box center [316, 253] width 174 height 10
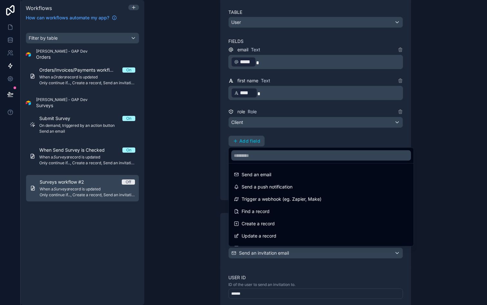
click at [316, 255] on div at bounding box center [243, 152] width 487 height 305
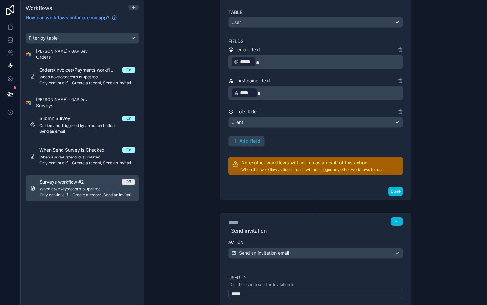
click at [123, 181] on span "Off" at bounding box center [128, 181] width 13 height 5
click at [125, 182] on span "Off" at bounding box center [128, 181] width 13 height 5
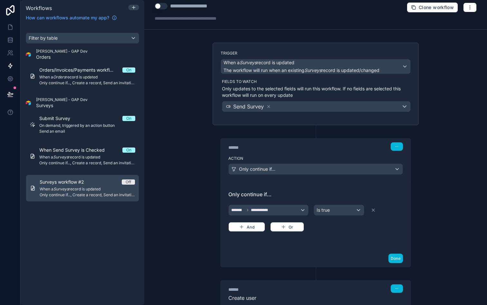
scroll to position [0, 0]
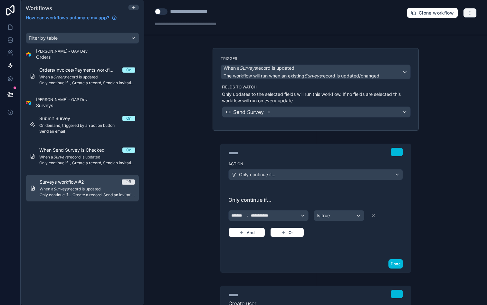
click at [466, 12] on button "button" at bounding box center [470, 13] width 14 height 10
click at [446, 73] on div "**********" at bounding box center [315, 152] width 343 height 305
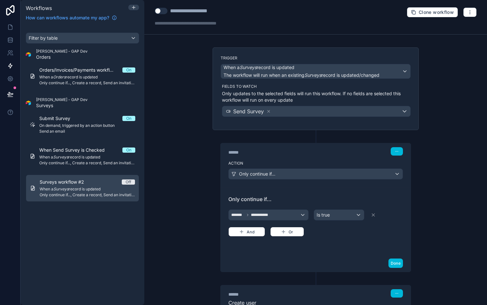
click at [157, 9] on button "Use setting" at bounding box center [161, 11] width 13 height 6
click at [132, 8] on icon at bounding box center [133, 7] width 5 height 5
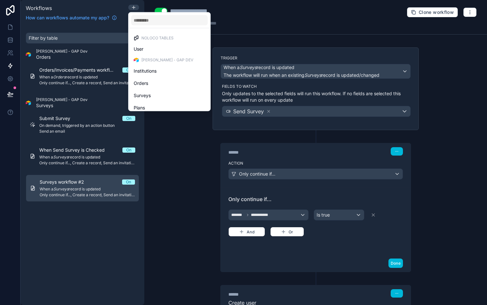
click at [152, 101] on div "Surveys" at bounding box center [169, 96] width 79 height 12
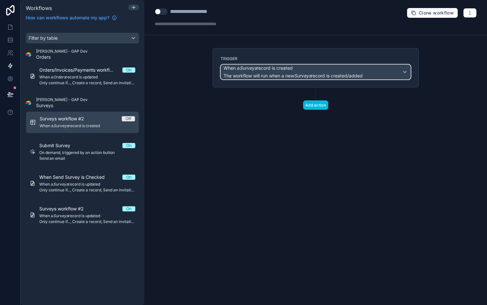
click at [369, 70] on div "When a Surveys record is created The workflow will run when a new Surveys recor…" at bounding box center [316, 72] width 190 height 14
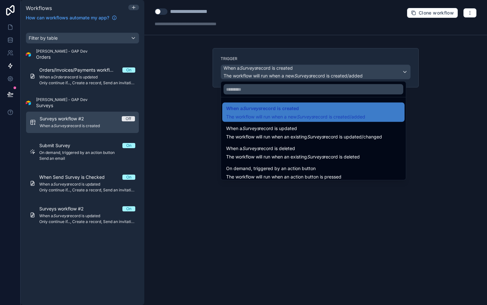
click at [197, 9] on div at bounding box center [243, 152] width 487 height 305
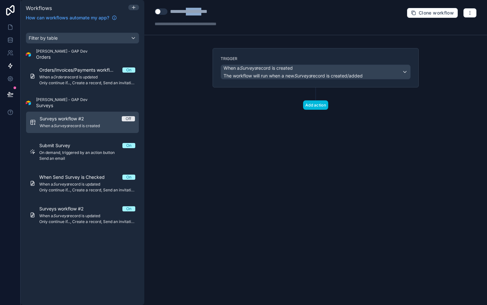
click at [197, 9] on div "**********" at bounding box center [198, 12] width 57 height 8
type div "**********"
click at [178, 67] on div "**********" at bounding box center [315, 152] width 343 height 305
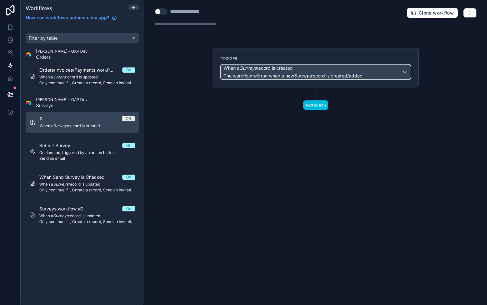
click at [266, 70] on span "When a Surveys record is created" at bounding box center [258, 68] width 69 height 6
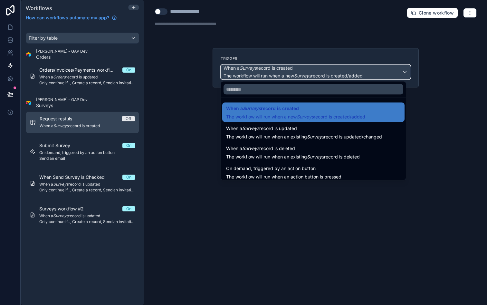
scroll to position [6, 0]
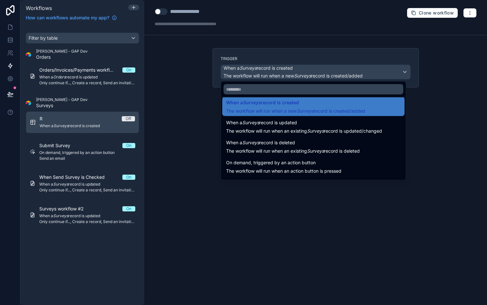
click at [289, 168] on span "The workflow will run when an action button is pressed" at bounding box center [283, 171] width 115 height 6
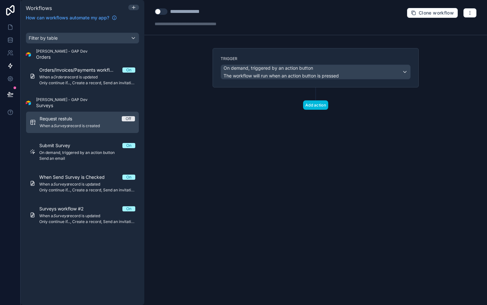
click at [314, 106] on button "Add action" at bounding box center [315, 104] width 25 height 9
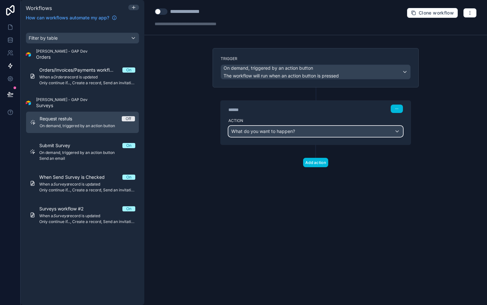
click at [289, 132] on span "What do you want to happen?" at bounding box center [263, 130] width 64 height 5
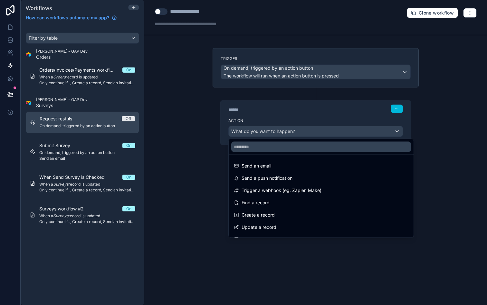
click at [276, 163] on div "Send an email" at bounding box center [321, 166] width 175 height 8
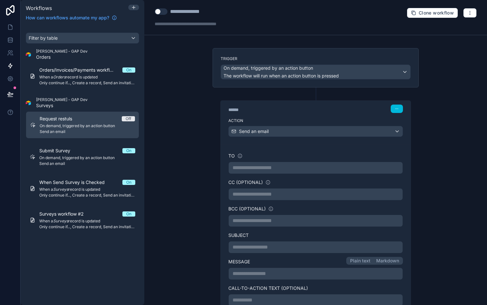
click at [262, 168] on p "**********" at bounding box center [316, 168] width 166 height 8
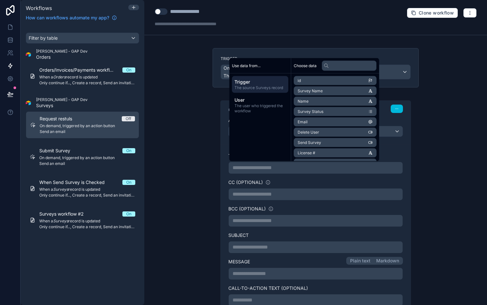
click at [266, 110] on span "The user who triggered the workflow" at bounding box center [260, 108] width 51 height 10
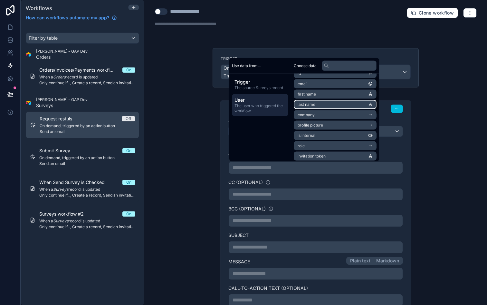
scroll to position [0, 0]
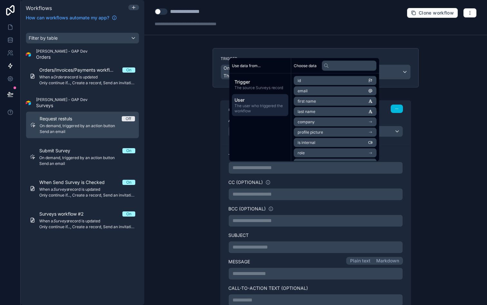
click at [275, 82] on span "Trigger" at bounding box center [260, 82] width 51 height 6
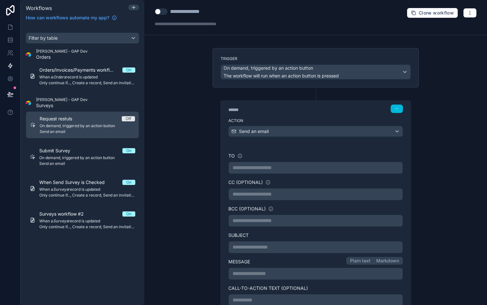
click at [253, 169] on p "**********" at bounding box center [316, 168] width 166 height 8
click at [15, 31] on link at bounding box center [10, 27] width 20 height 13
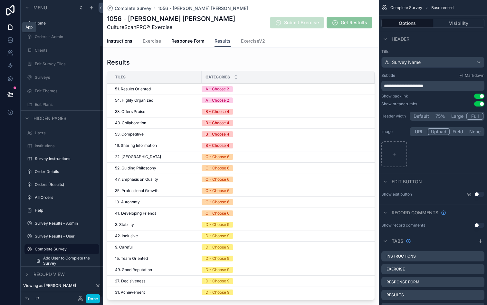
scroll to position [53, 0]
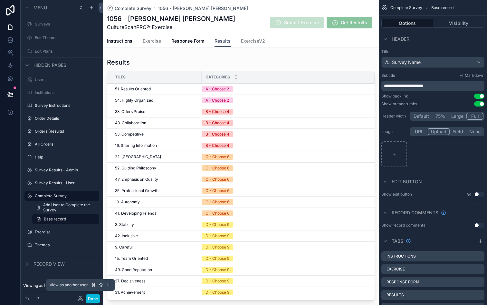
click at [83, 297] on icon at bounding box center [80, 298] width 5 height 5
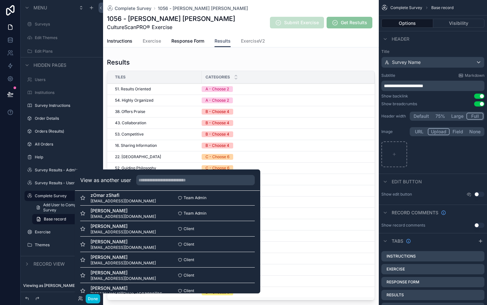
scroll to position [146, 0]
click at [157, 180] on input "text" at bounding box center [195, 180] width 119 height 10
type input "*"
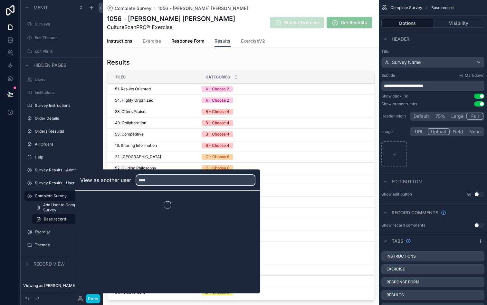
scroll to position [0, 0]
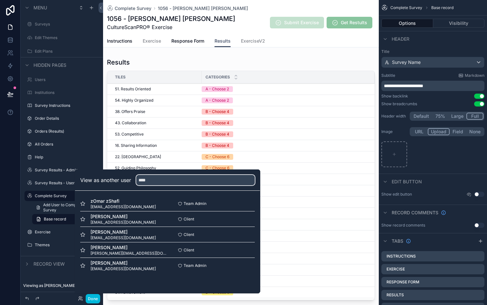
type input "****"
click at [148, 268] on div "Omar Shafi oshafi@rojekconsulting.com" at bounding box center [123, 265] width 87 height 12
click at [155, 256] on div "Omar S omar@foreverroconsultants.com Client Select" at bounding box center [167, 249] width 175 height 15
drag, startPoint x: 155, startPoint y: 255, endPoint x: 105, endPoint y: 253, distance: 50.0
click at [106, 253] on div "Omar S omar@foreverroconsultants.com" at bounding box center [123, 250] width 87 height 12
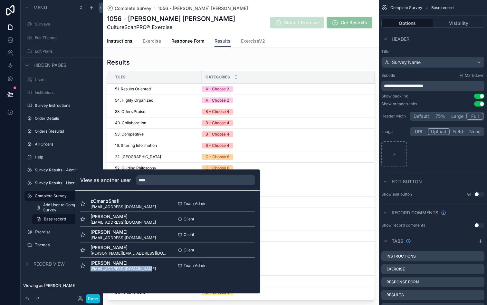
drag, startPoint x: 148, startPoint y: 268, endPoint x: 89, endPoint y: 268, distance: 59.0
click at [89, 268] on div "Omar Shafi oshafi@rojekconsulting.com" at bounding box center [123, 265] width 87 height 12
copy span "oshafi@rojekconsulting.com"
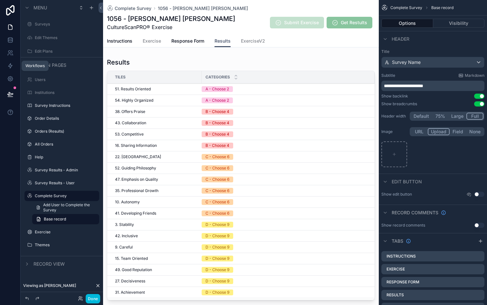
click at [11, 68] on icon at bounding box center [10, 66] width 6 height 6
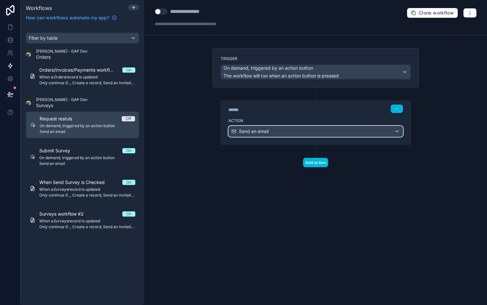
click at [256, 134] on span "Send an email" at bounding box center [254, 131] width 30 height 6
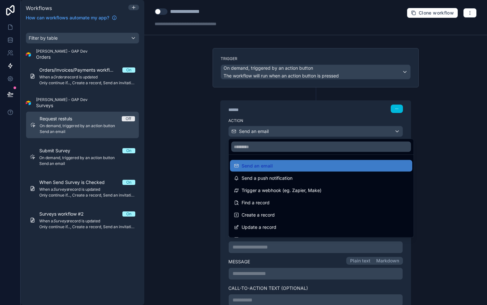
click at [256, 166] on span "Send an email" at bounding box center [257, 166] width 31 height 8
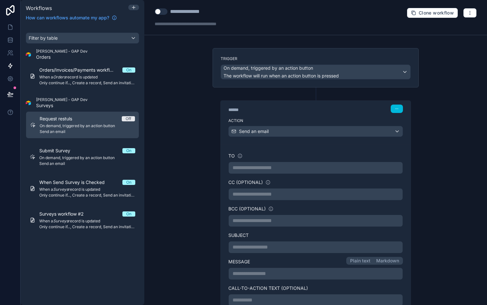
click at [255, 165] on p "**********" at bounding box center [316, 168] width 166 height 8
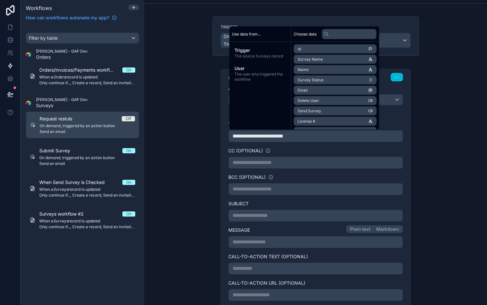
click at [264, 204] on label "Subject" at bounding box center [316, 203] width 175 height 6
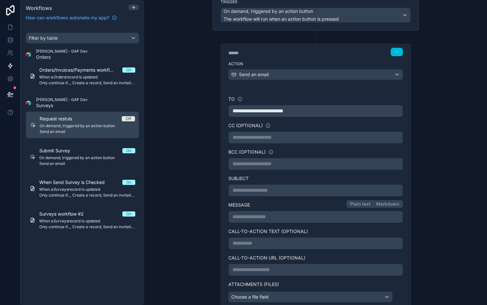
scroll to position [77, 0]
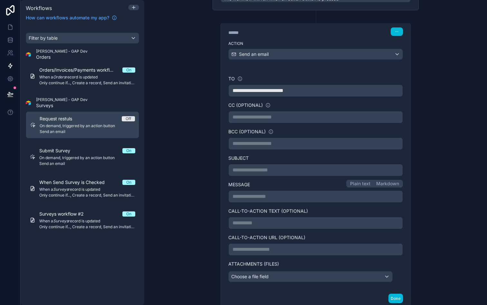
click at [260, 169] on p "**********" at bounding box center [316, 170] width 166 height 8
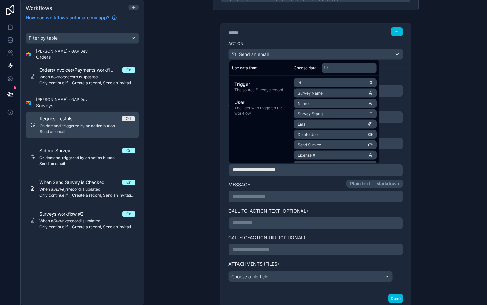
click at [257, 102] on span "User" at bounding box center [260, 102] width 51 height 6
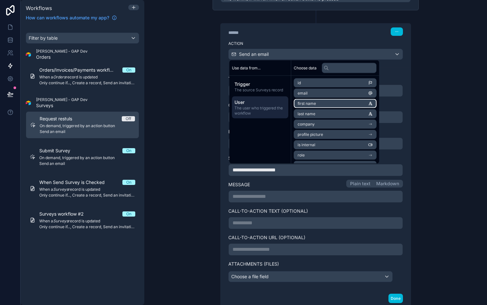
click at [328, 103] on li "first name" at bounding box center [335, 103] width 83 height 9
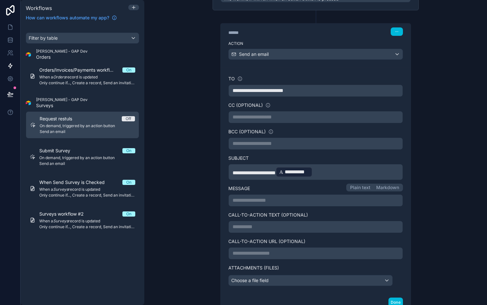
click at [276, 174] on span "**********" at bounding box center [254, 172] width 43 height 5
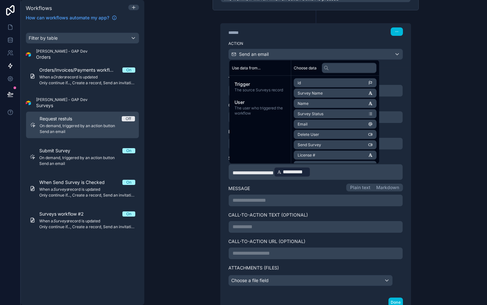
click at [291, 203] on p "**********" at bounding box center [316, 200] width 166 height 8
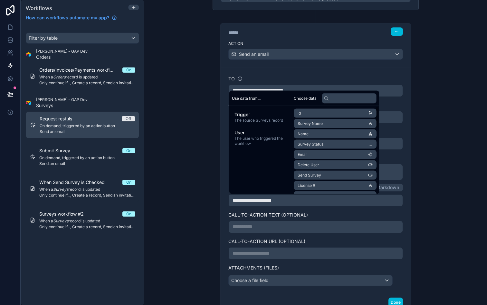
click at [261, 133] on span "User" at bounding box center [260, 132] width 51 height 6
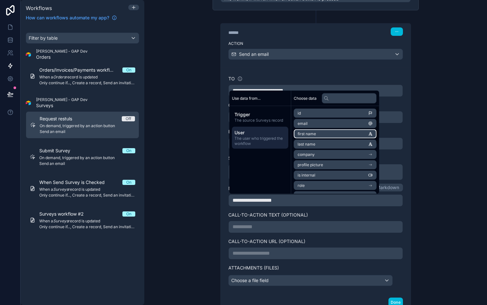
click at [304, 132] on span "first name" at bounding box center [307, 133] width 18 height 5
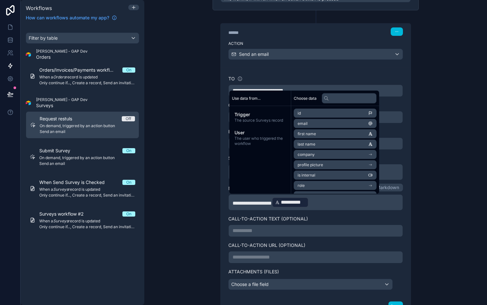
scroll to position [81, 0]
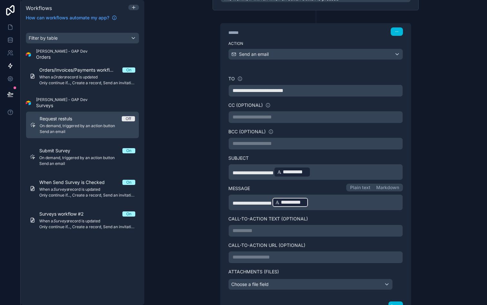
click at [320, 202] on p "**********" at bounding box center [316, 202] width 166 height 12
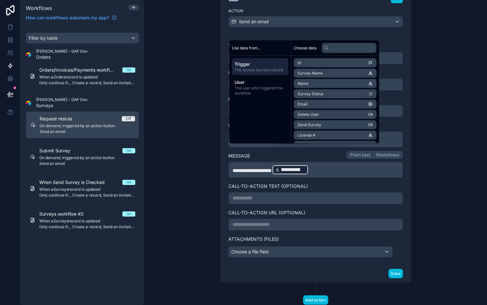
scroll to position [130, 0]
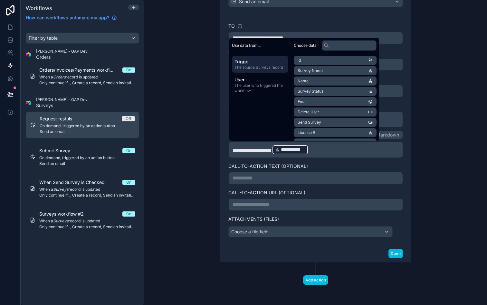
click at [319, 149] on p "**********" at bounding box center [316, 150] width 166 height 12
click at [260, 88] on span "The user who triggered the workflow" at bounding box center [260, 88] width 51 height 10
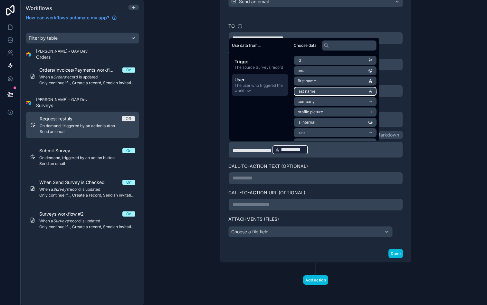
click at [307, 88] on li "last name" at bounding box center [335, 91] width 83 height 9
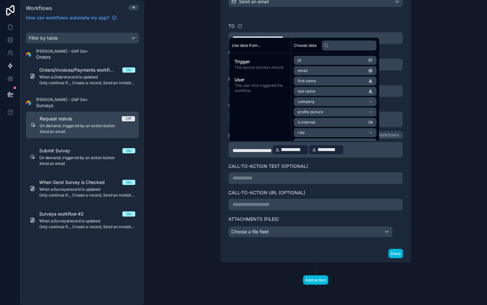
click at [363, 150] on p "**********" at bounding box center [316, 150] width 166 height 12
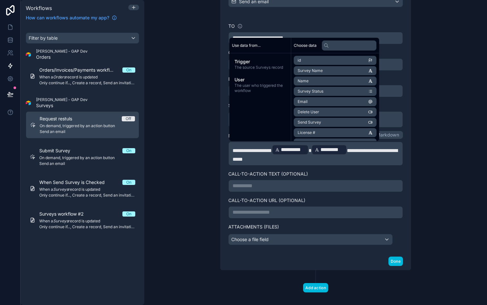
click at [261, 66] on span "The source Surveys record" at bounding box center [260, 67] width 51 height 5
click at [269, 81] on span "User" at bounding box center [260, 79] width 51 height 6
click at [267, 67] on span "The source Surveys record" at bounding box center [260, 67] width 51 height 5
click at [273, 161] on p "**********" at bounding box center [316, 153] width 166 height 19
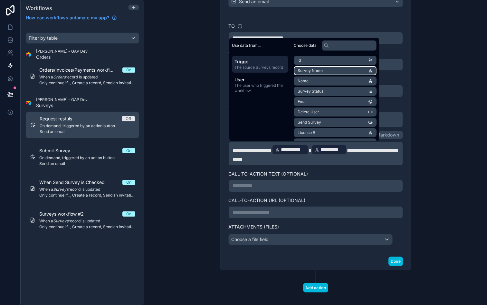
click at [320, 70] on span "Survey Name" at bounding box center [310, 70] width 25 height 5
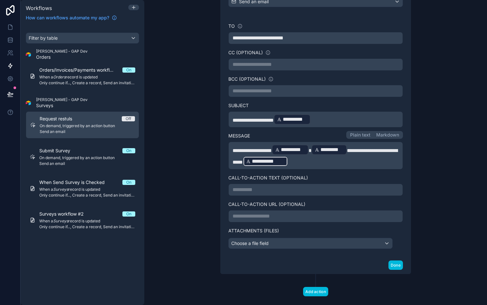
click at [316, 161] on p "**********" at bounding box center [316, 155] width 166 height 23
click at [315, 162] on p "**********" at bounding box center [316, 155] width 166 height 23
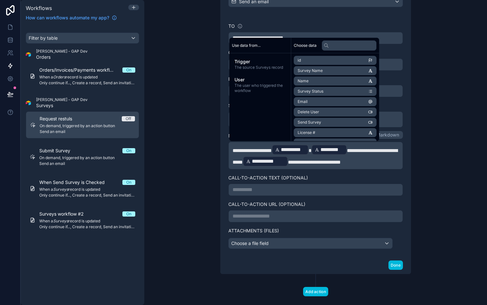
click at [305, 179] on label "Call-to-Action Text (optional)" at bounding box center [316, 177] width 175 height 6
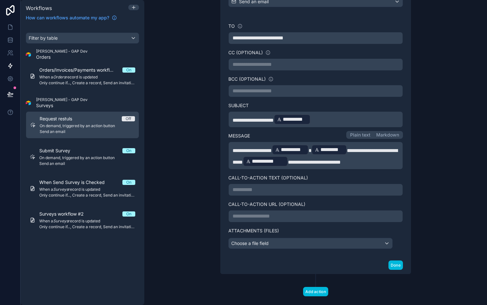
click at [285, 187] on p "**********" at bounding box center [316, 190] width 166 height 8
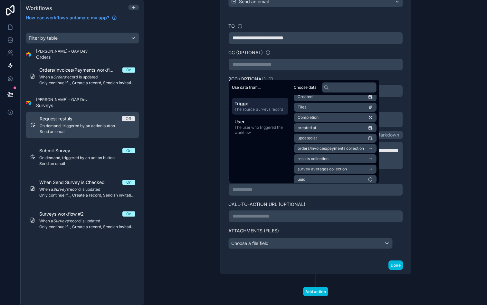
scroll to position [257, 0]
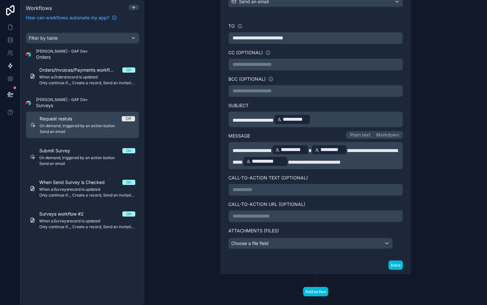
click at [271, 216] on p "**********" at bounding box center [316, 216] width 166 height 8
click at [296, 228] on label "Attachments (Files)" at bounding box center [316, 230] width 175 height 6
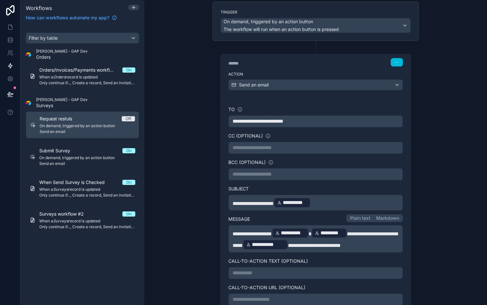
scroll to position [0, 0]
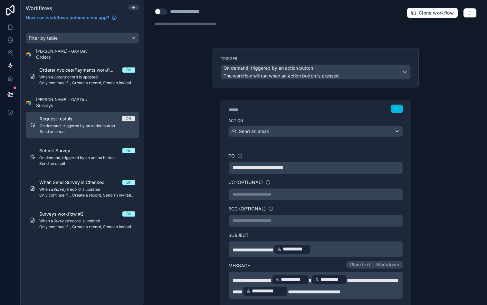
click at [199, 9] on div "**********" at bounding box center [191, 12] width 43 height 8
type div "**********"
click at [308, 168] on p "**********" at bounding box center [316, 168] width 166 height 8
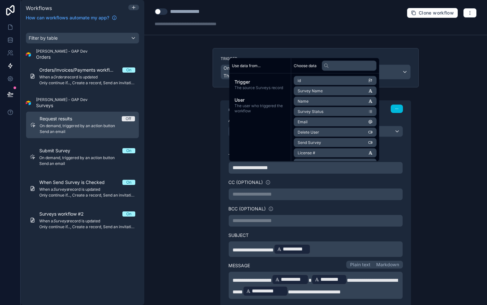
click at [335, 182] on div "CC (optional)" at bounding box center [316, 182] width 175 height 6
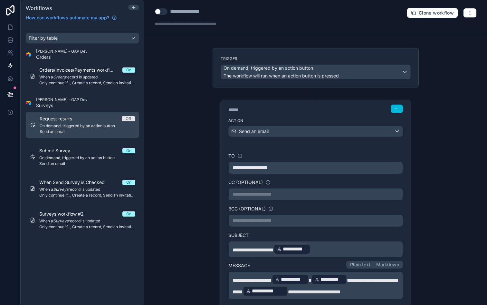
scroll to position [141, 0]
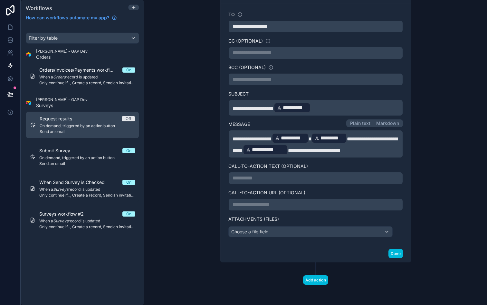
click at [395, 251] on button "Done" at bounding box center [396, 253] width 15 height 9
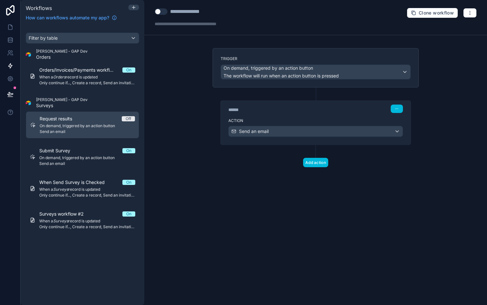
scroll to position [0, 0]
click at [160, 15] on div "**********" at bounding box center [200, 17] width 90 height 19
click at [160, 14] on button "Use setting" at bounding box center [161, 11] width 13 height 6
click at [167, 80] on div "**********" at bounding box center [315, 152] width 343 height 305
click at [12, 26] on icon at bounding box center [10, 27] width 4 height 5
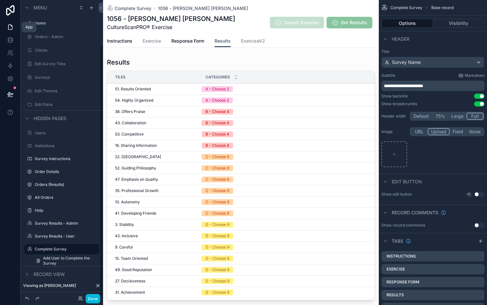
scroll to position [53, 0]
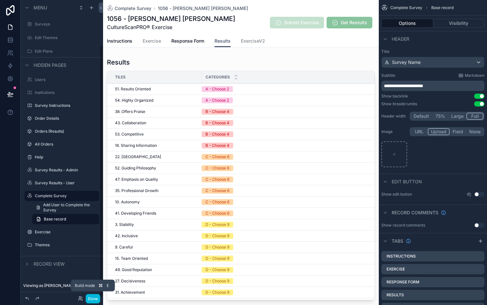
click at [92, 297] on button "Done" at bounding box center [93, 298] width 15 height 9
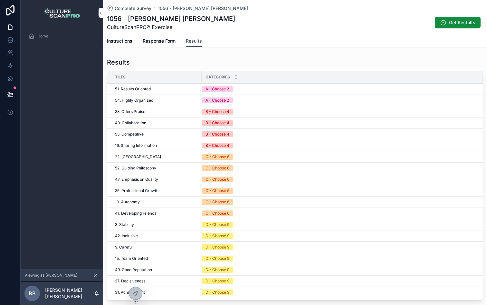
click at [39, 33] on div "Home" at bounding box center [61, 36] width 67 height 10
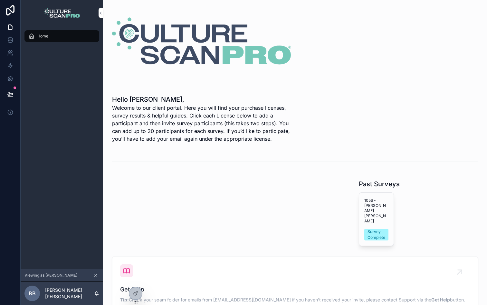
click at [370, 205] on span "1056 - Bowe Bowen" at bounding box center [377, 211] width 24 height 26
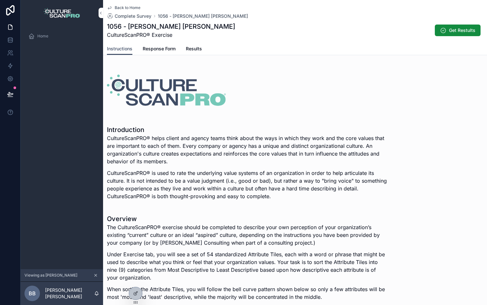
click at [459, 30] on span "Get Restults" at bounding box center [462, 30] width 26 height 6
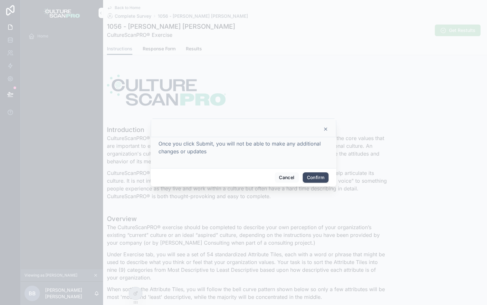
click at [325, 131] on icon at bounding box center [325, 128] width 5 height 5
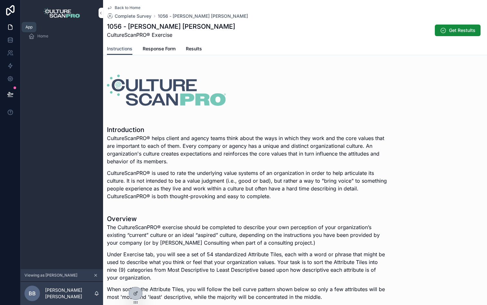
click at [11, 27] on icon at bounding box center [10, 27] width 6 height 6
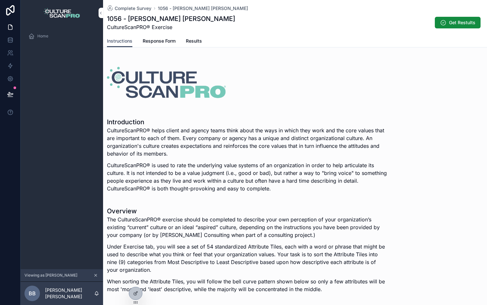
click at [96, 275] on icon "scrollable content" at bounding box center [96, 275] width 2 height 2
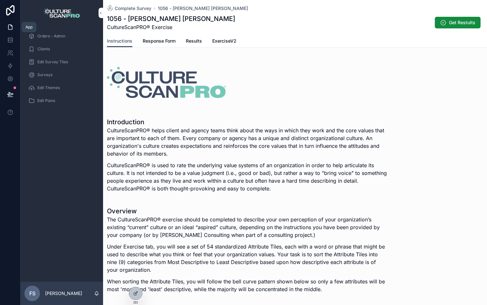
click at [11, 26] on icon at bounding box center [10, 27] width 6 height 6
click at [13, 39] on icon at bounding box center [10, 40] width 6 height 6
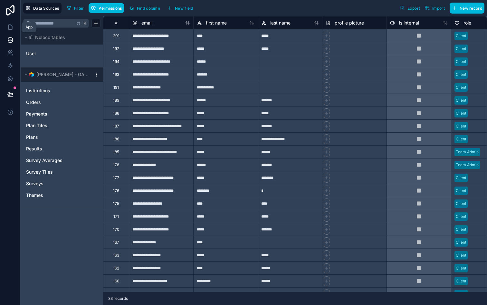
click at [9, 30] on icon at bounding box center [10, 27] width 4 height 5
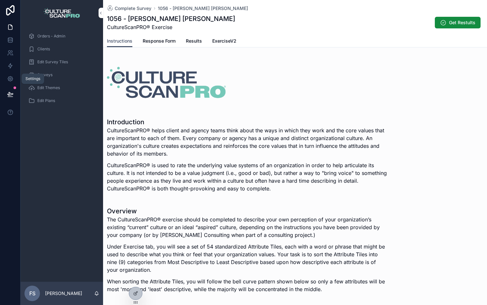
click at [10, 75] on link at bounding box center [10, 78] width 20 height 13
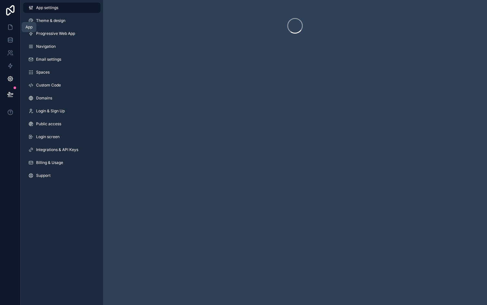
click at [8, 26] on icon at bounding box center [10, 27] width 4 height 5
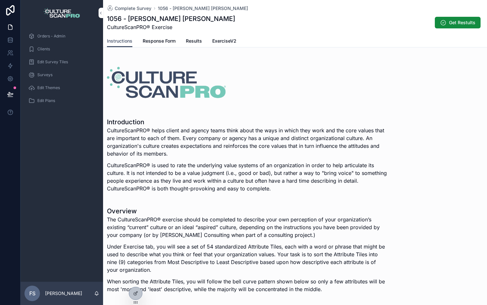
click at [133, 291] on icon at bounding box center [135, 292] width 5 height 5
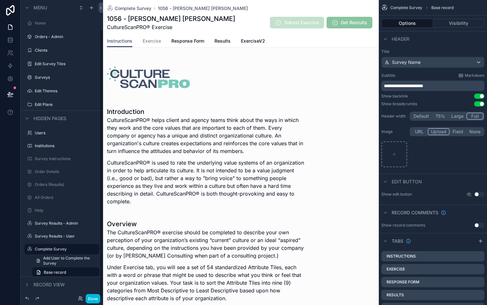
scroll to position [33, 0]
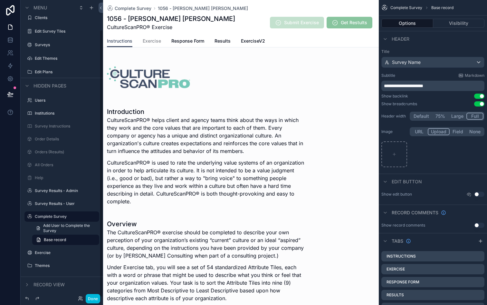
click at [347, 17] on div "Home Orders - Admin Clients Edit Survey Tiles Surveys Edit Themes Edit Plans Us…" at bounding box center [241, 152] width 276 height 305
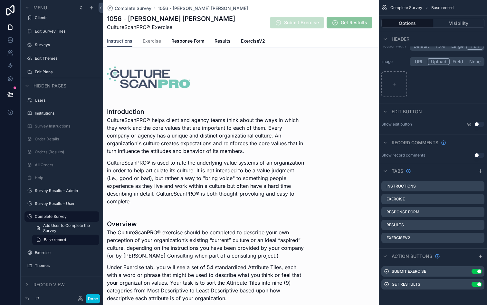
click at [0, 0] on icon "scrollable content" at bounding box center [0, 0] width 0 height 0
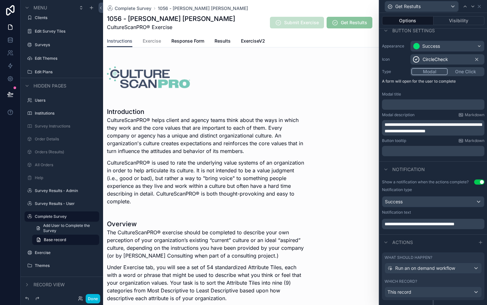
scroll to position [39, 0]
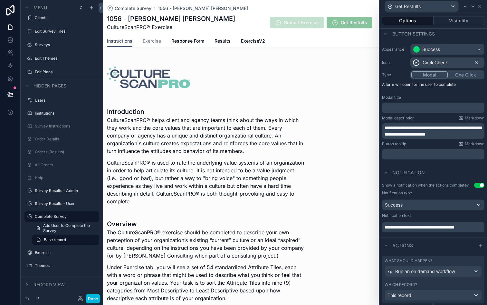
click at [392, 130] on span "**********" at bounding box center [433, 130] width 97 height 11
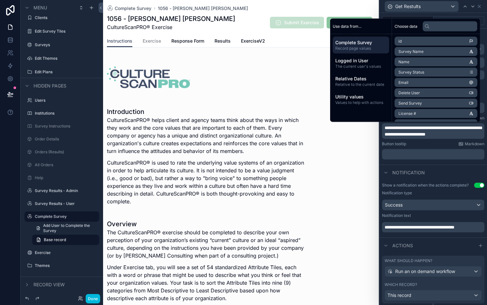
click at [385, 128] on span "**********" at bounding box center [433, 130] width 97 height 11
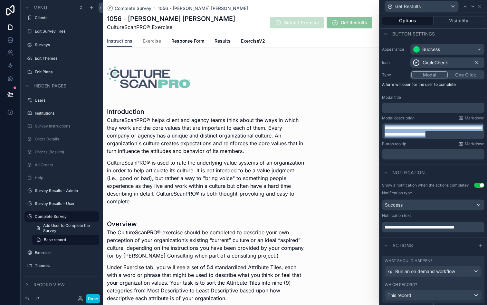
drag, startPoint x: 385, startPoint y: 128, endPoint x: 474, endPoint y: 144, distance: 90.0
click at [474, 144] on div "**********" at bounding box center [434, 101] width 108 height 121
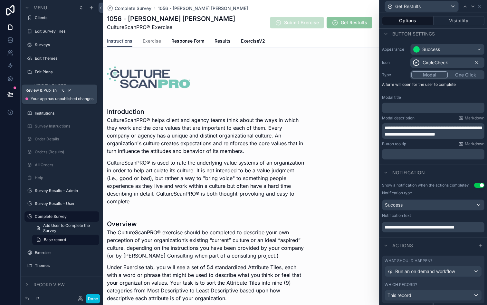
click at [10, 92] on icon at bounding box center [9, 93] width 5 height 3
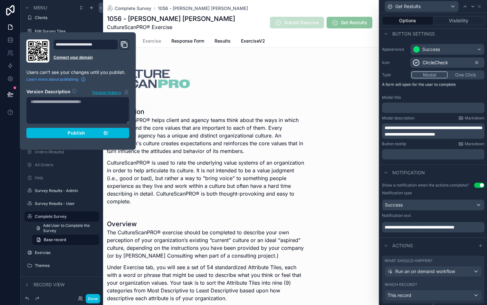
click at [60, 134] on div "Publish" at bounding box center [77, 133] width 61 height 6
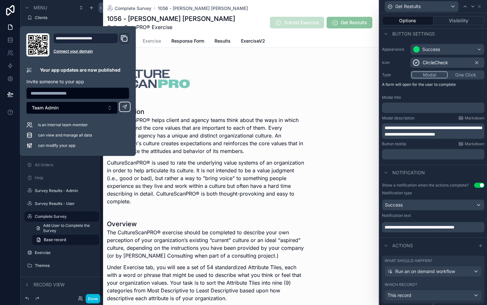
click at [1, 169] on div at bounding box center [10, 152] width 21 height 305
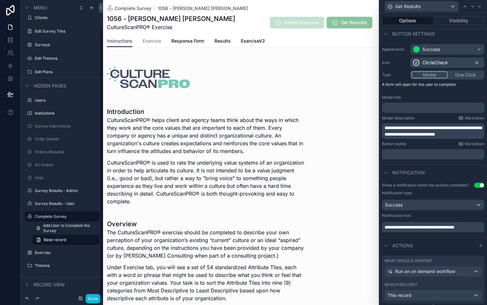
click at [92, 296] on button "Done" at bounding box center [93, 298] width 15 height 9
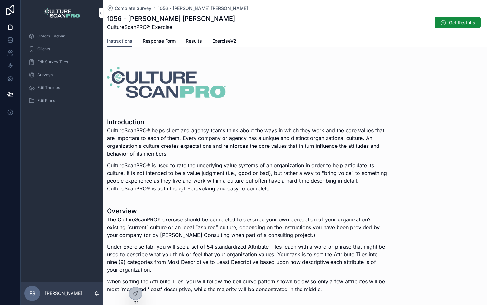
click at [47, 37] on span "Orders - Admin" at bounding box center [51, 36] width 28 height 5
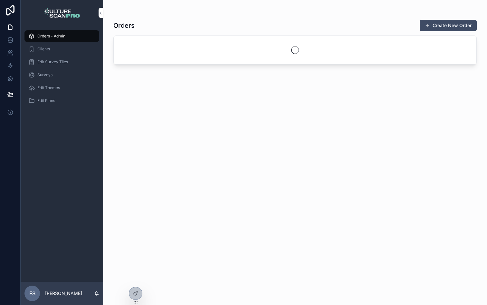
click at [71, 294] on p "Felipe Saucedo" at bounding box center [63, 293] width 37 height 6
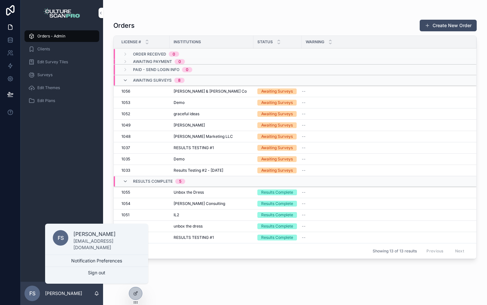
click at [119, 286] on div "Orders Create New Order License # Institutions Status Warning Order Received 0 …" at bounding box center [295, 155] width 364 height 281
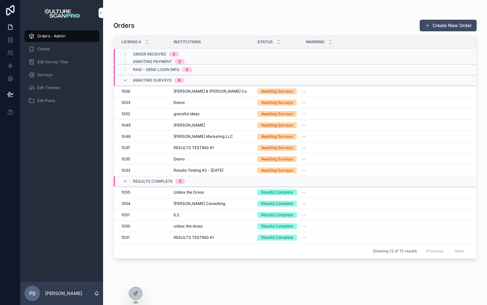
click at [0, 0] on icon at bounding box center [0, 0] width 0 height 0
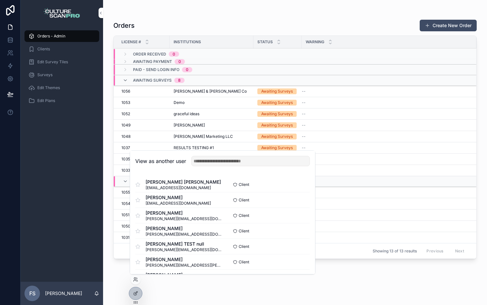
click at [0, 0] on button "Select" at bounding box center [0, 0] width 0 height 0
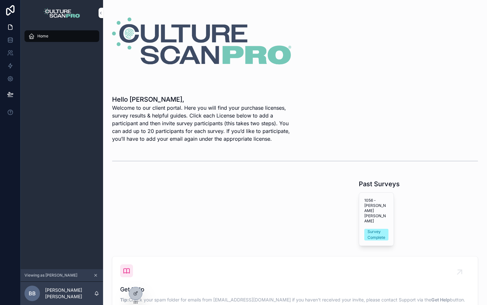
click at [369, 212] on div "1056 - Bowe Bowen Survey Complete" at bounding box center [376, 218] width 34 height 53
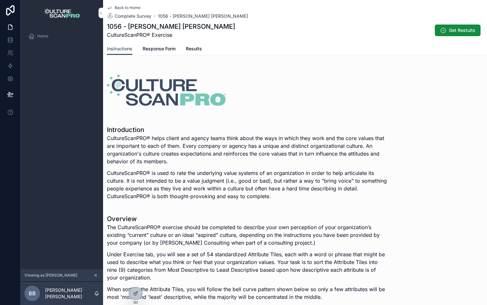
click at [136, 293] on icon at bounding box center [136, 292] width 3 height 3
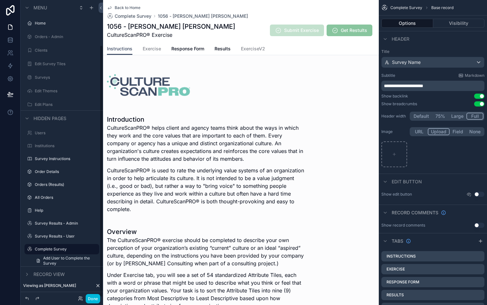
scroll to position [53, 0]
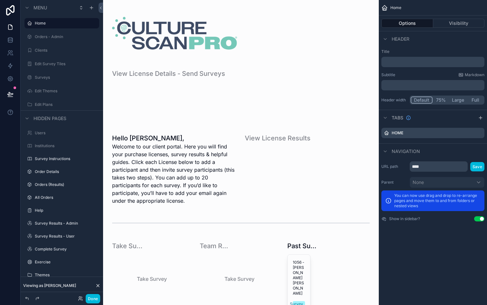
click at [93, 299] on button "Done" at bounding box center [93, 298] width 15 height 9
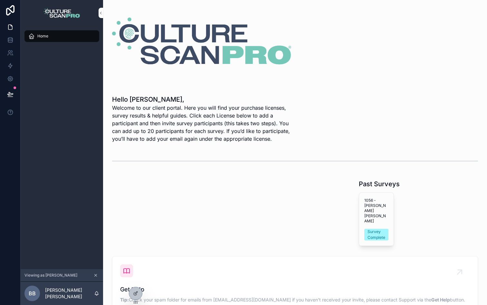
click at [0, 0] on icon at bounding box center [0, 0] width 0 height 0
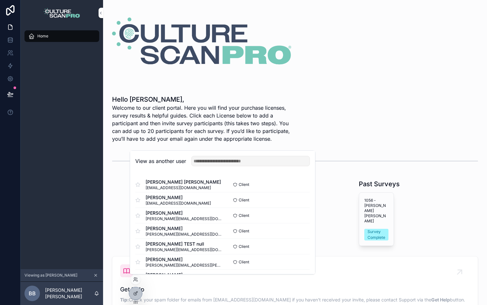
scroll to position [210, 0]
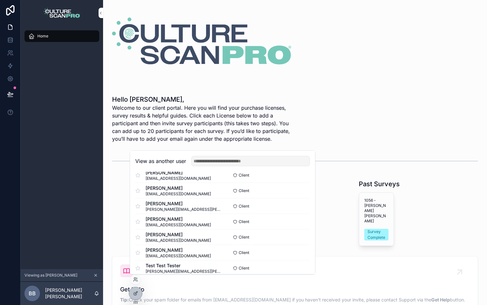
click at [0, 0] on button "Select" at bounding box center [0, 0] width 0 height 0
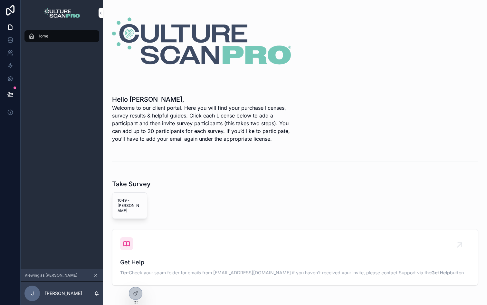
click at [118, 196] on div "1049 - [PERSON_NAME]" at bounding box center [129, 205] width 34 height 26
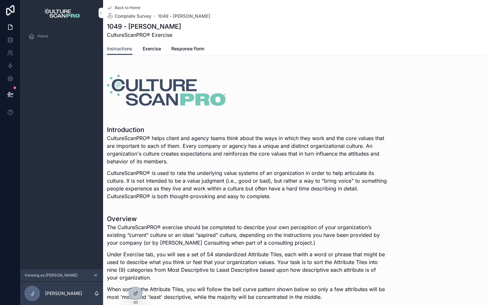
click at [158, 50] on span "Exercise" at bounding box center [152, 48] width 18 height 6
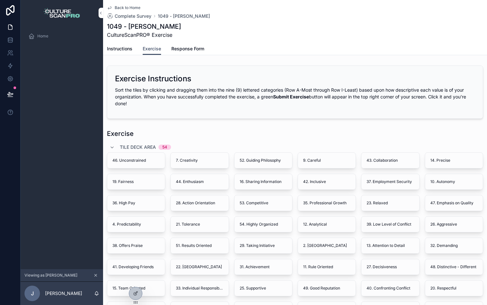
click at [186, 48] on span "Response Form" at bounding box center [187, 48] width 33 height 6
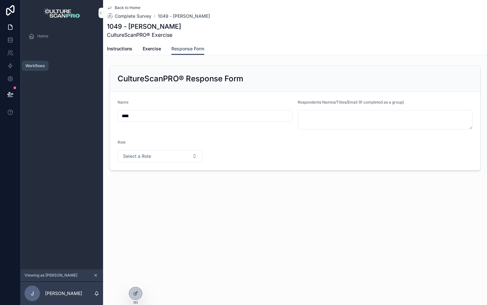
click at [10, 67] on icon at bounding box center [10, 65] width 4 height 5
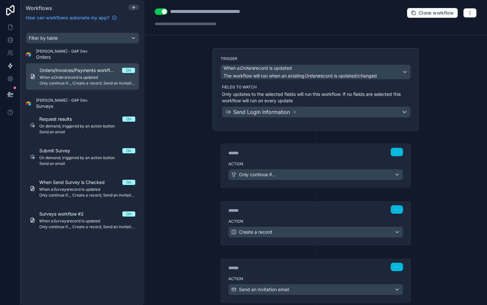
click at [92, 155] on span "On demand, triggered by an action button" at bounding box center [87, 157] width 96 height 5
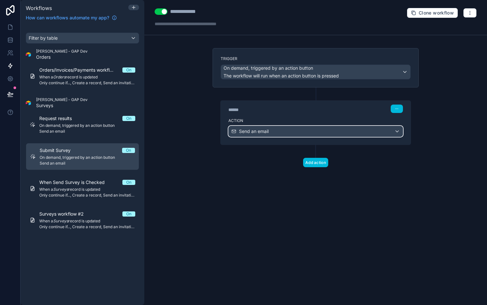
click at [267, 131] on span "Send an email" at bounding box center [254, 131] width 30 height 6
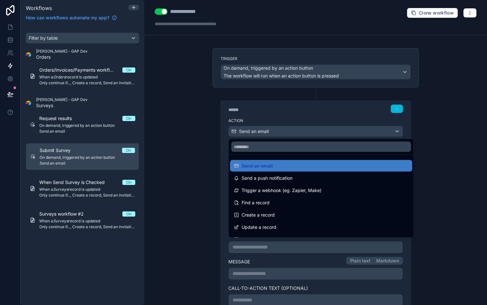
click at [267, 131] on div at bounding box center [243, 152] width 487 height 305
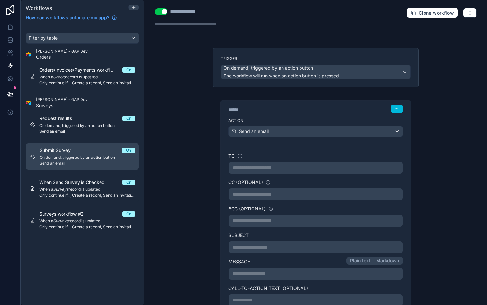
scroll to position [122, 0]
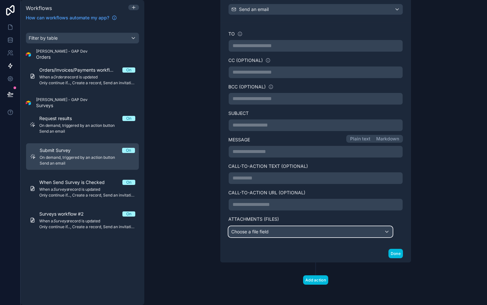
click at [269, 229] on div "Choose a file field" at bounding box center [311, 231] width 164 height 10
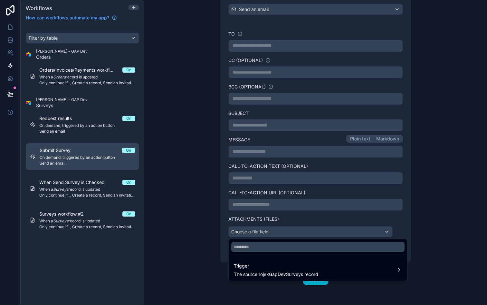
click at [269, 229] on div at bounding box center [243, 152] width 487 height 305
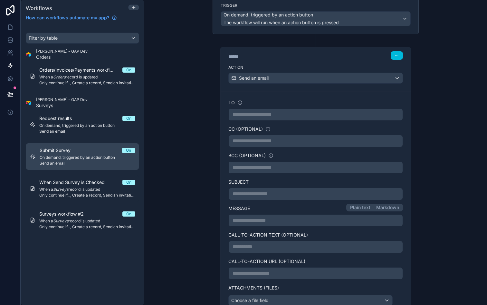
scroll to position [12, 0]
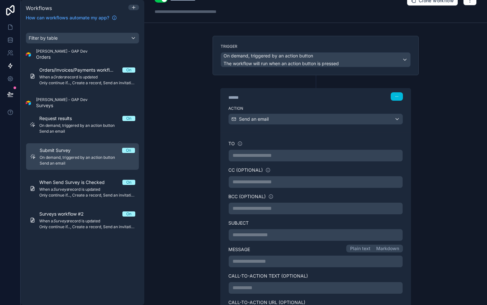
click at [263, 161] on div "**********" at bounding box center [316, 155] width 175 height 12
click at [260, 156] on p "**********" at bounding box center [316, 155] width 166 height 8
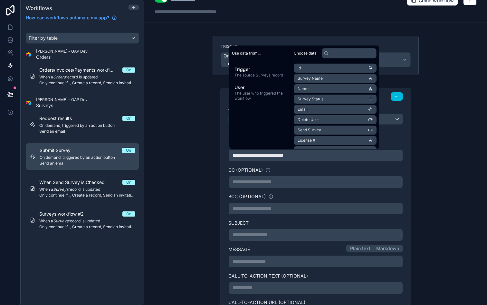
click at [286, 183] on p "**********" at bounding box center [316, 182] width 166 height 8
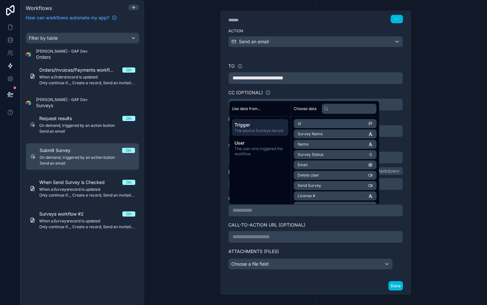
scroll to position [99, 0]
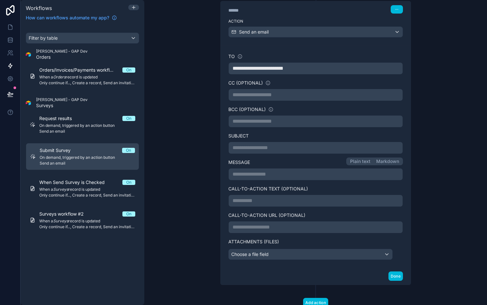
click at [206, 185] on div "**********" at bounding box center [315, 152] width 343 height 305
click at [249, 176] on p "**********" at bounding box center [316, 174] width 166 height 8
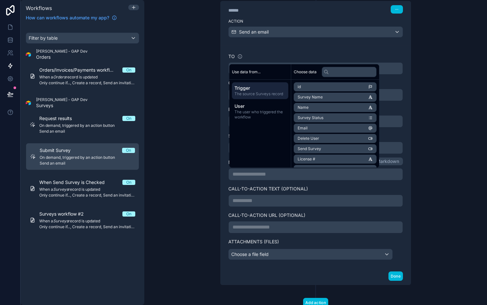
click at [218, 162] on div "**********" at bounding box center [316, 136] width 206 height 297
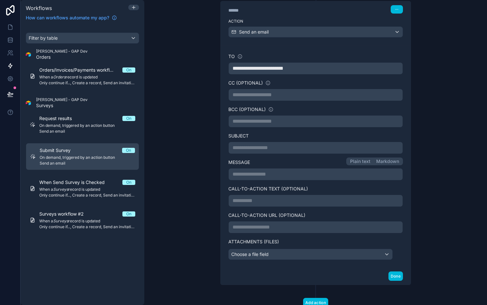
click at [240, 150] on p "**********" at bounding box center [316, 148] width 166 height 8
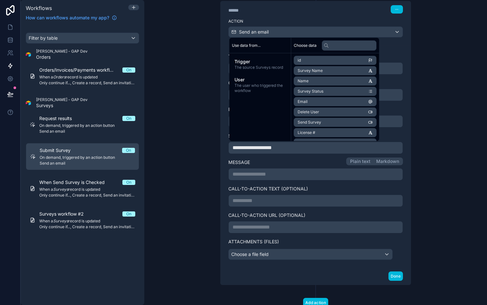
click at [265, 76] on span "User" at bounding box center [260, 79] width 51 height 6
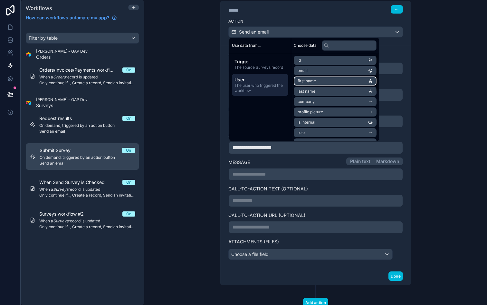
click at [313, 80] on span "first name" at bounding box center [307, 80] width 18 height 5
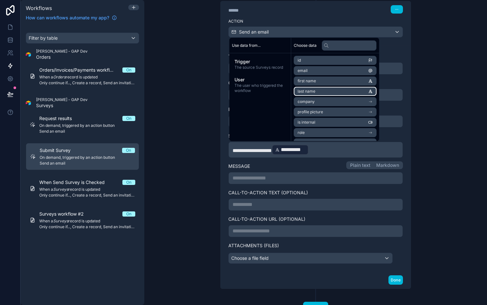
click at [318, 89] on li "last name" at bounding box center [335, 91] width 83 height 9
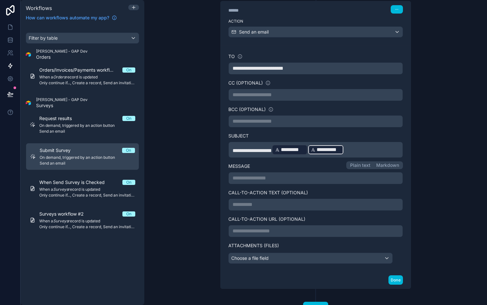
click at [363, 146] on p "**********" at bounding box center [316, 150] width 166 height 12
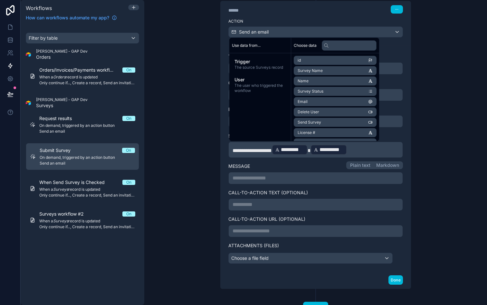
click at [250, 176] on p "**********" at bounding box center [316, 178] width 166 height 8
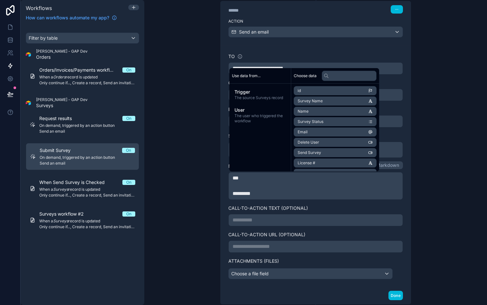
click at [269, 116] on span "The user who triggered the workflow" at bounding box center [260, 118] width 51 height 10
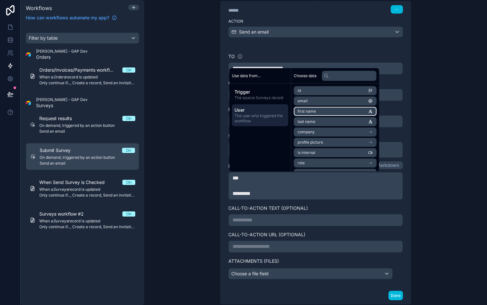
click at [314, 112] on span "first name" at bounding box center [307, 111] width 18 height 5
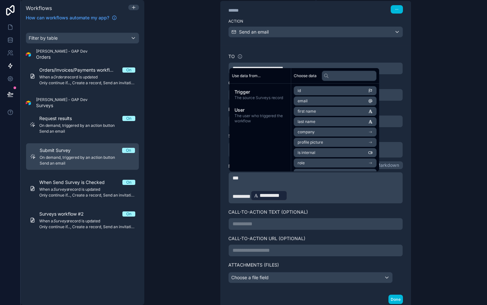
click at [306, 192] on p "**********" at bounding box center [316, 196] width 166 height 12
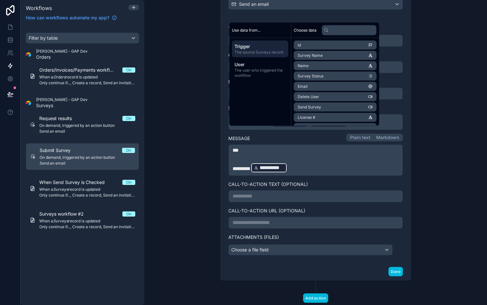
scroll to position [145, 0]
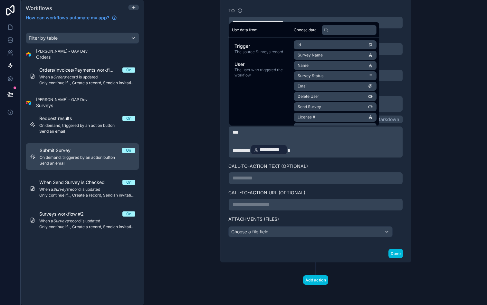
click at [263, 65] on span "User" at bounding box center [260, 64] width 51 height 6
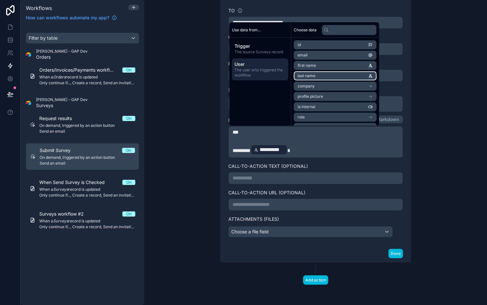
click at [309, 74] on span "last name" at bounding box center [307, 75] width 18 height 5
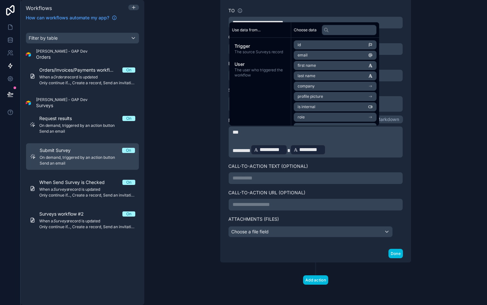
click at [337, 146] on p "**********" at bounding box center [316, 150] width 166 height 12
click at [264, 45] on span "Trigger" at bounding box center [260, 46] width 51 height 6
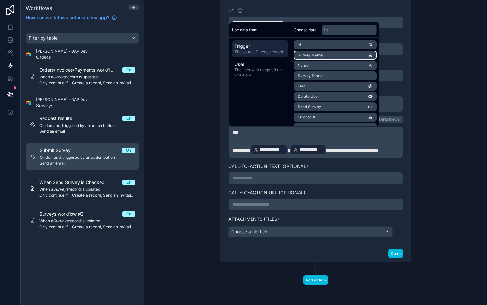
click at [324, 54] on li "Survey Name" at bounding box center [335, 55] width 83 height 9
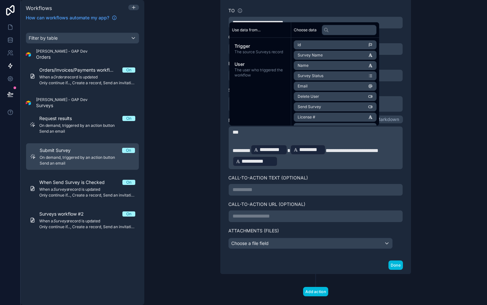
click at [297, 160] on p "**********" at bounding box center [316, 155] width 166 height 23
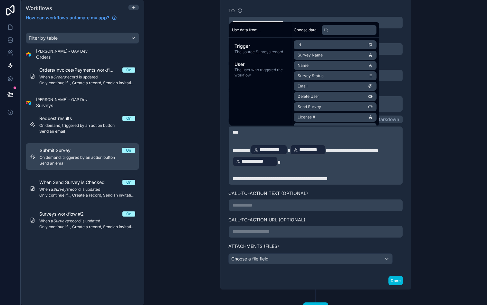
click at [307, 188] on div "**********" at bounding box center [316, 135] width 175 height 257
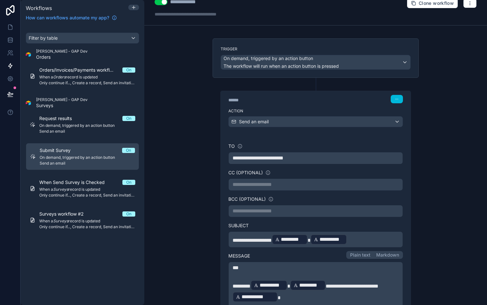
scroll to position [0, 0]
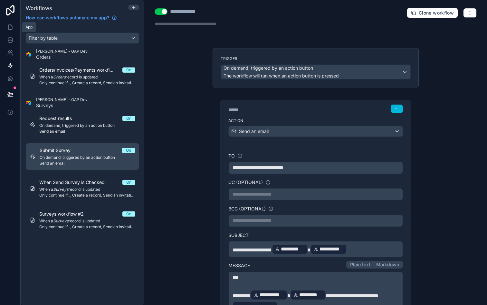
click at [15, 25] on link at bounding box center [10, 27] width 20 height 13
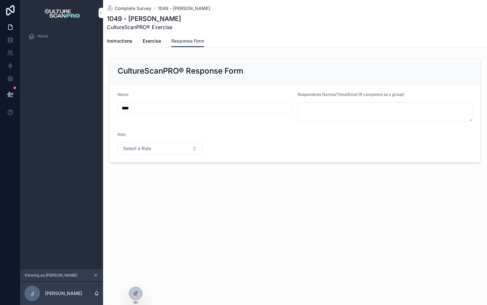
click at [135, 293] on icon at bounding box center [135, 292] width 5 height 5
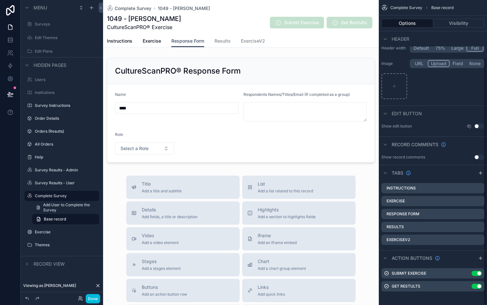
scroll to position [70, 0]
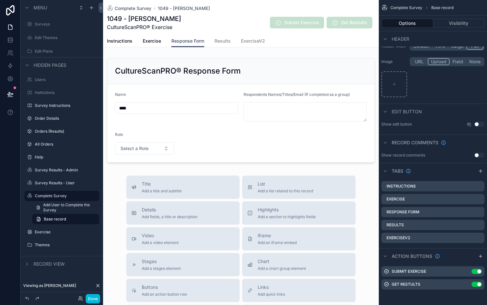
click at [0, 0] on icon "scrollable content" at bounding box center [0, 0] width 0 height 0
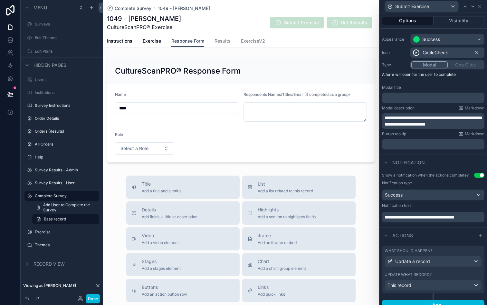
scroll to position [56, 0]
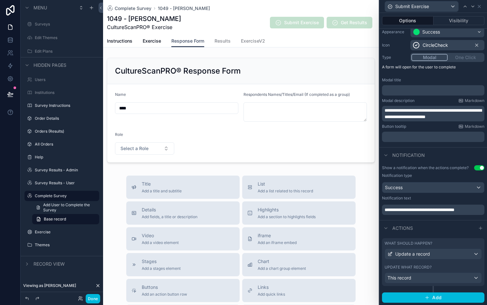
click at [481, 225] on icon at bounding box center [480, 227] width 5 height 5
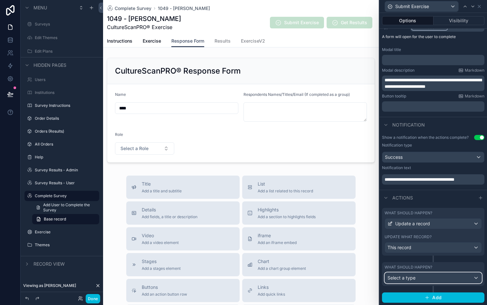
click at [420, 277] on div "Select a type" at bounding box center [433, 277] width 97 height 10
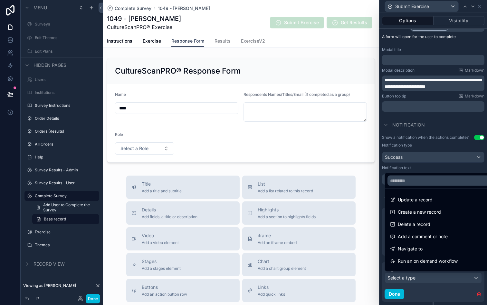
click at [427, 258] on span "Run an on demand workflow" at bounding box center [428, 261] width 60 height 8
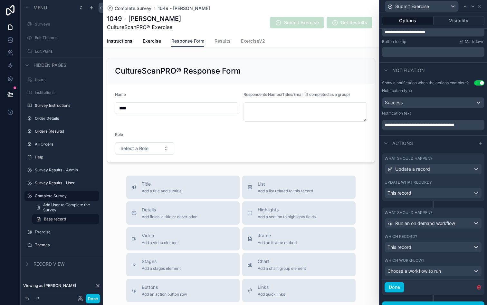
scroll to position [150, 0]
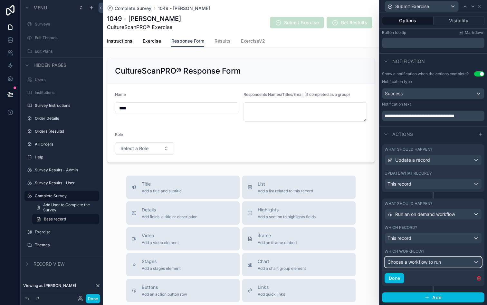
click at [430, 262] on span "Choose a workflow to run" at bounding box center [415, 261] width 54 height 5
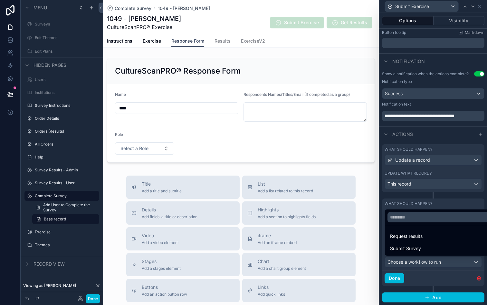
click at [426, 246] on div "Submit Survey" at bounding box center [440, 248] width 101 height 8
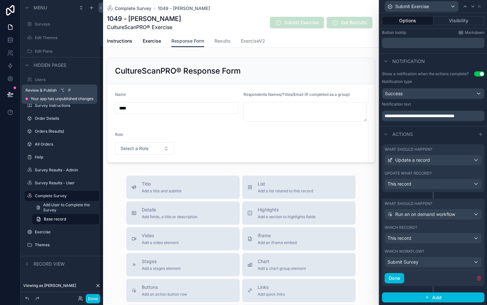
click at [9, 91] on icon at bounding box center [10, 94] width 6 height 6
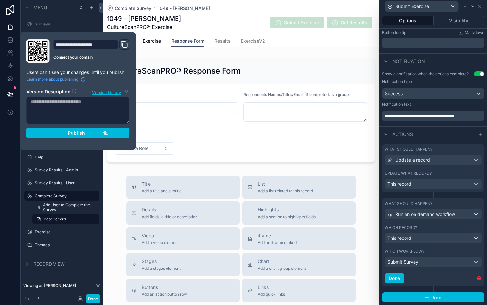
click at [59, 135] on div "Publish" at bounding box center [77, 133] width 61 height 6
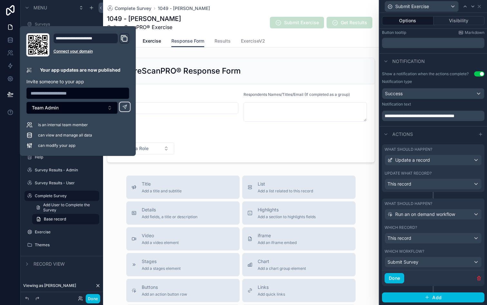
click at [393, 277] on button "Done" at bounding box center [395, 278] width 20 height 10
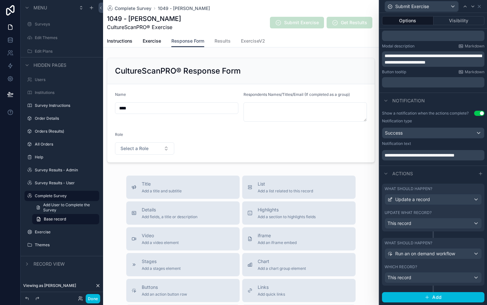
scroll to position [111, 0]
click at [9, 66] on icon at bounding box center [10, 65] width 4 height 5
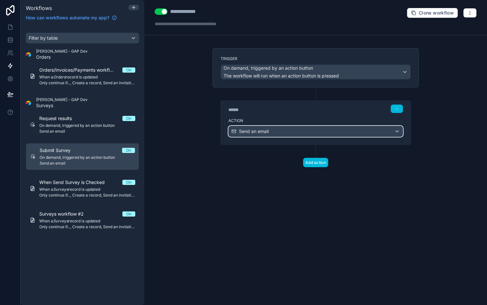
click at [270, 129] on div "Send an email" at bounding box center [316, 131] width 174 height 10
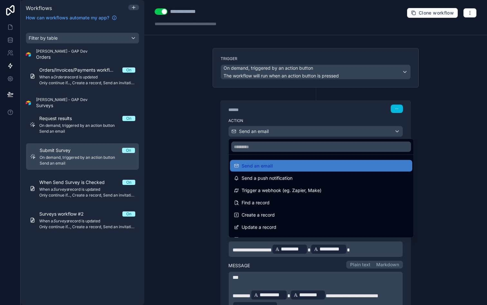
click at [200, 112] on div at bounding box center [243, 152] width 487 height 305
